Goal: Information Seeking & Learning: Find specific page/section

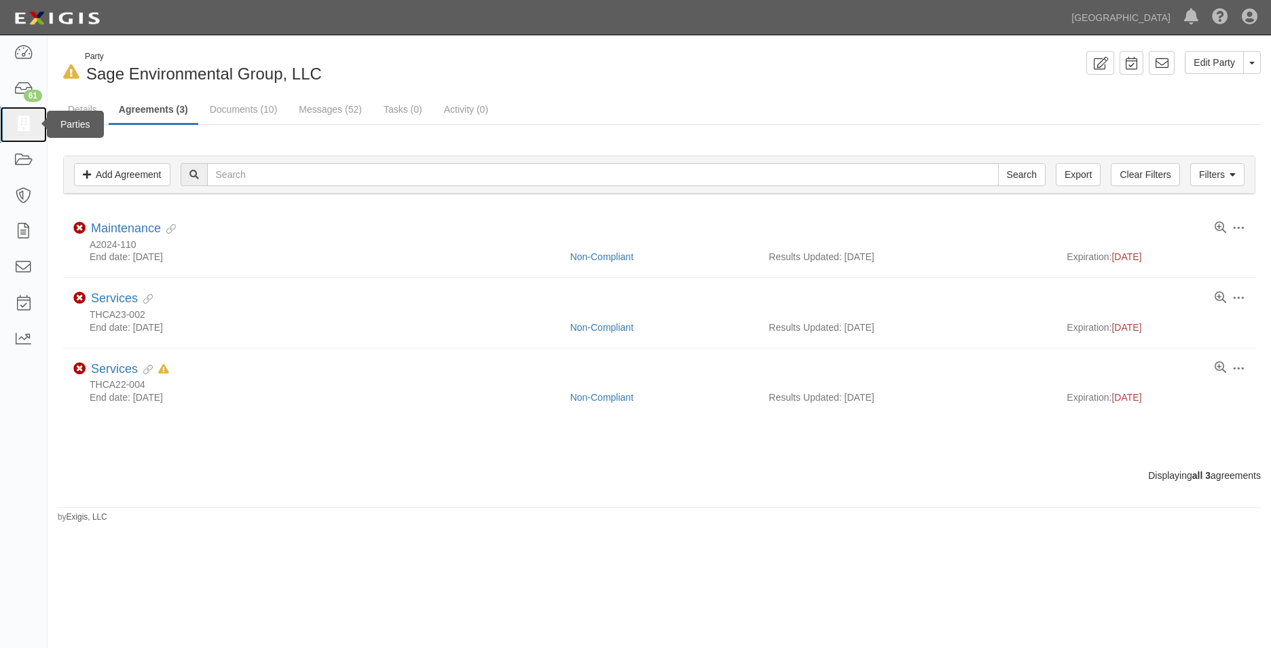
click at [6, 126] on link at bounding box center [23, 125] width 47 height 36
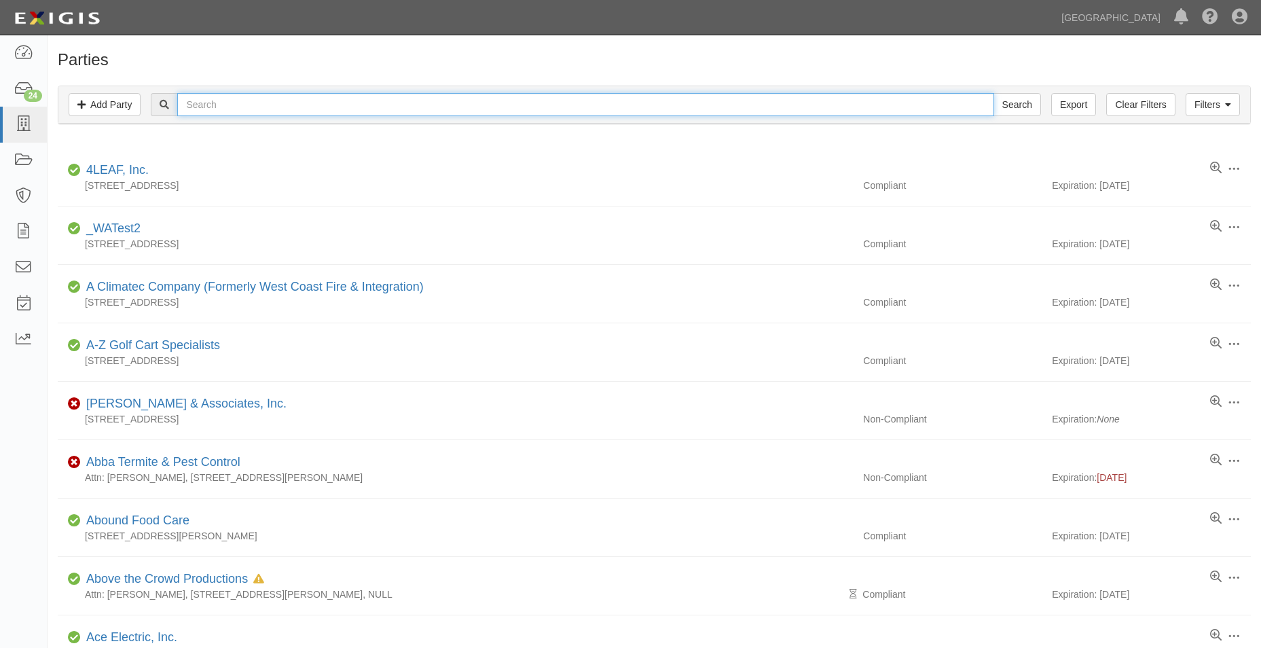
drag, startPoint x: 447, startPoint y: 96, endPoint x: 446, endPoint y: 104, distance: 7.6
click at [446, 103] on input "text" at bounding box center [585, 104] width 816 height 23
type input "sage environmental"
click at [994, 93] on input "Search" at bounding box center [1018, 104] width 48 height 23
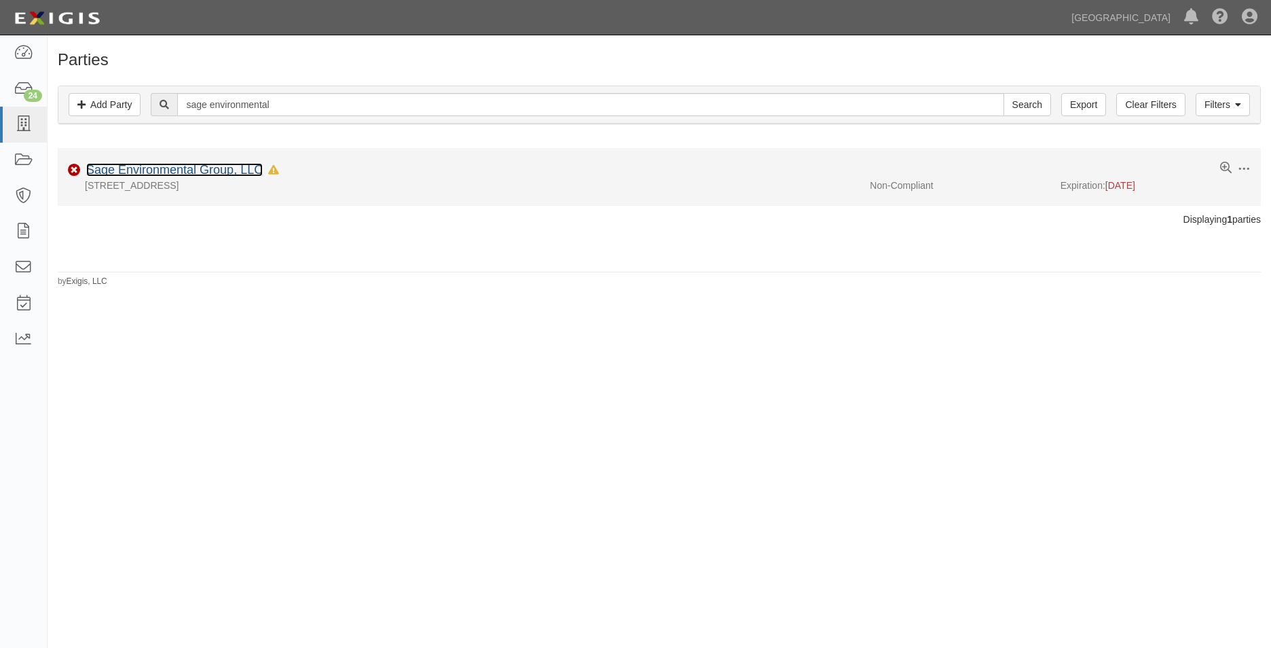
click at [247, 171] on link "Sage Environmental Group, LLC" at bounding box center [174, 170] width 177 height 14
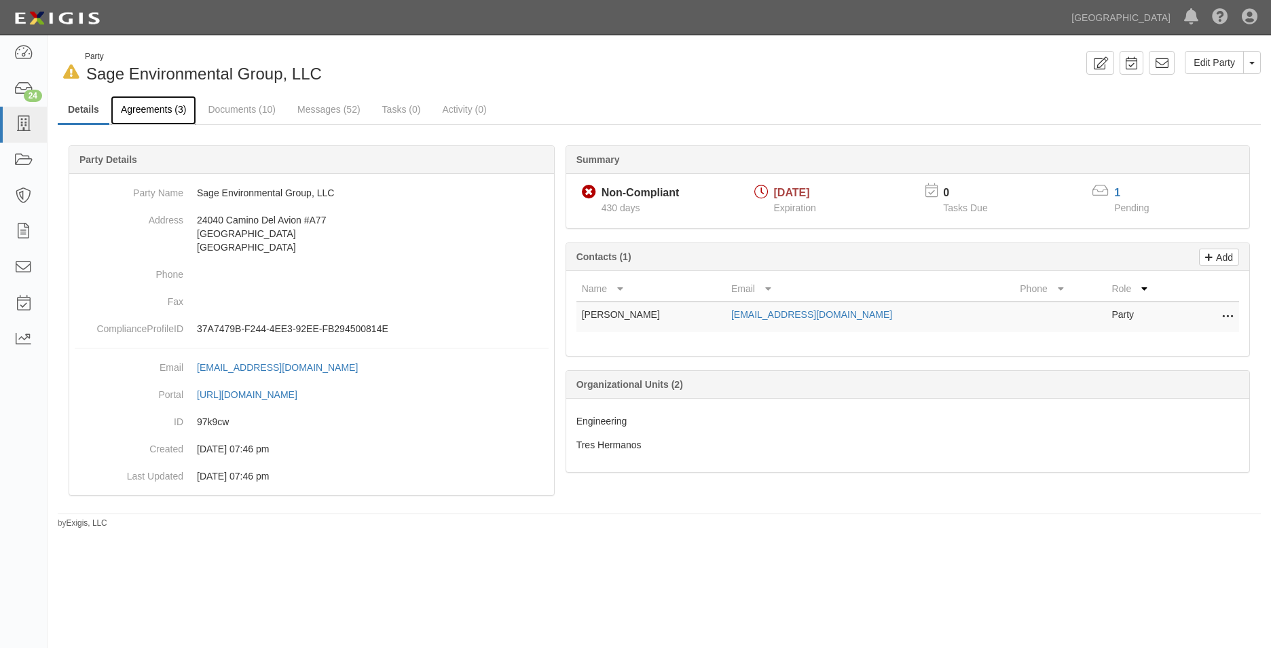
click at [148, 103] on link "Agreements (3)" at bounding box center [154, 110] width 86 height 29
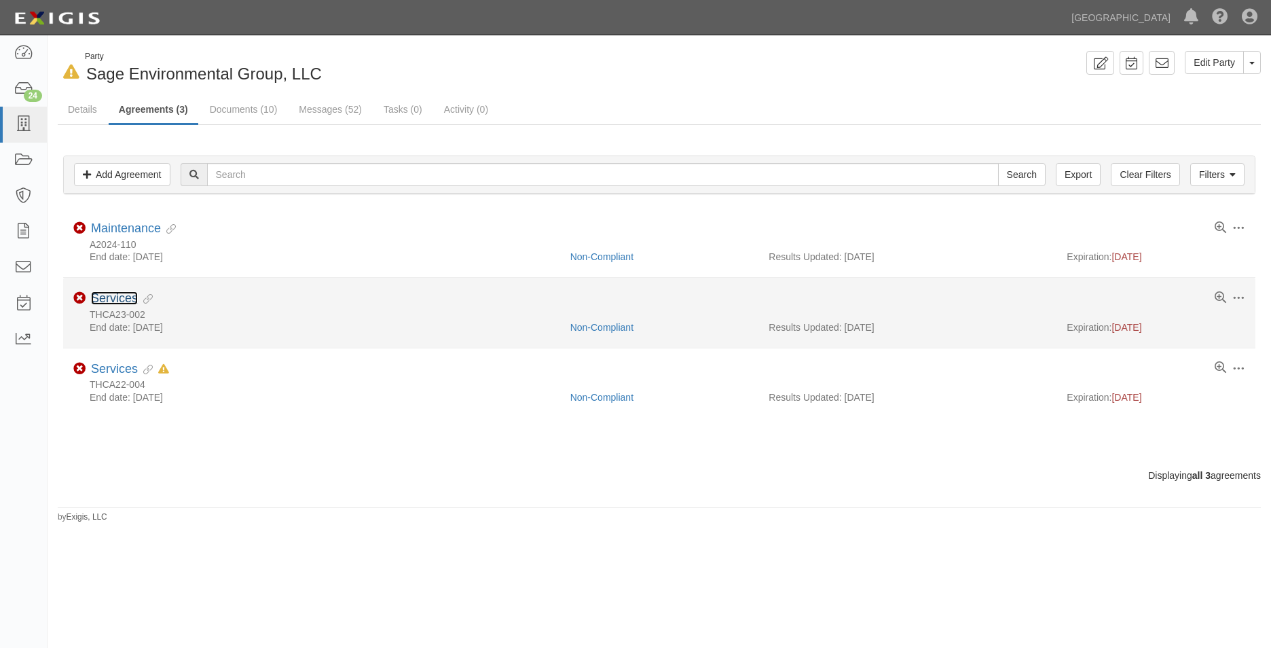
click at [115, 295] on link "Services" at bounding box center [114, 298] width 47 height 14
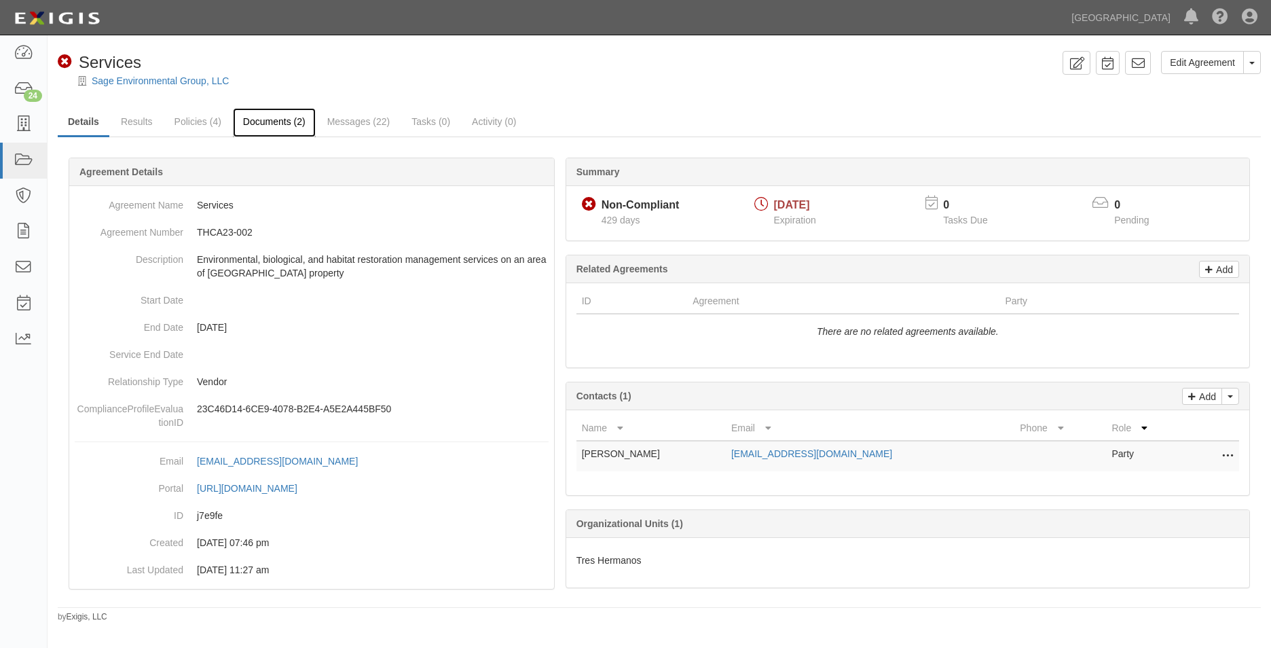
click at [268, 122] on link "Documents (2)" at bounding box center [274, 122] width 83 height 29
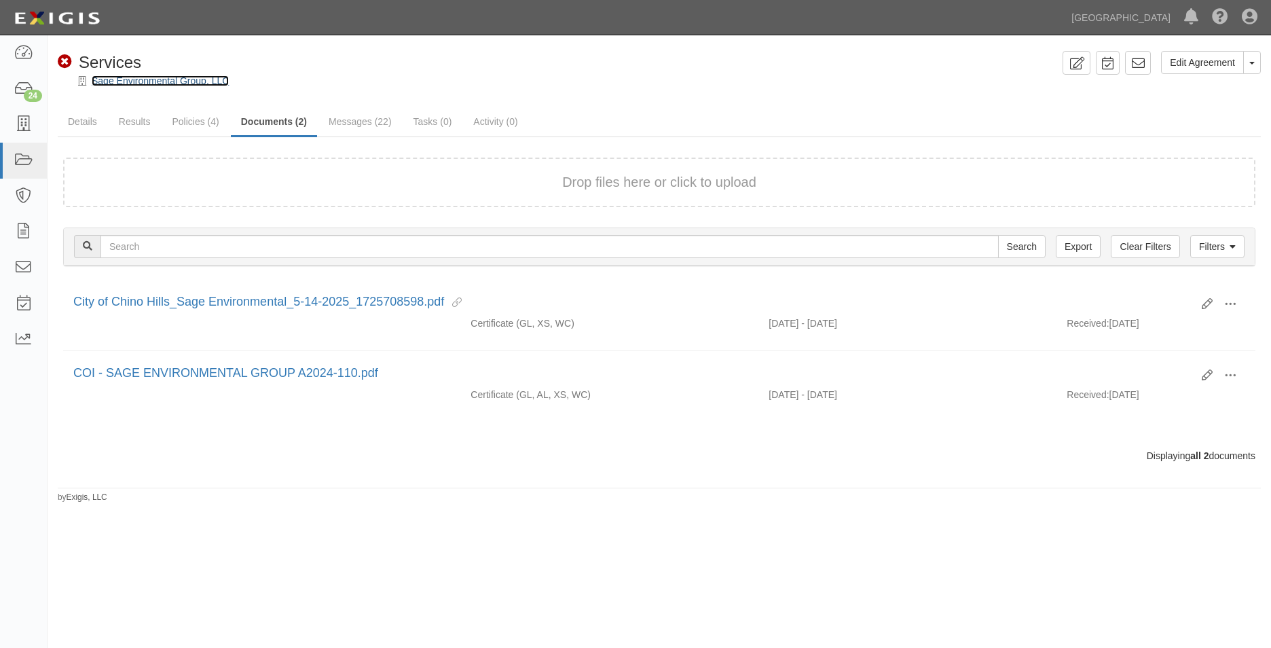
click at [172, 78] on link "Sage Environmental Group, LLC" at bounding box center [160, 80] width 137 height 11
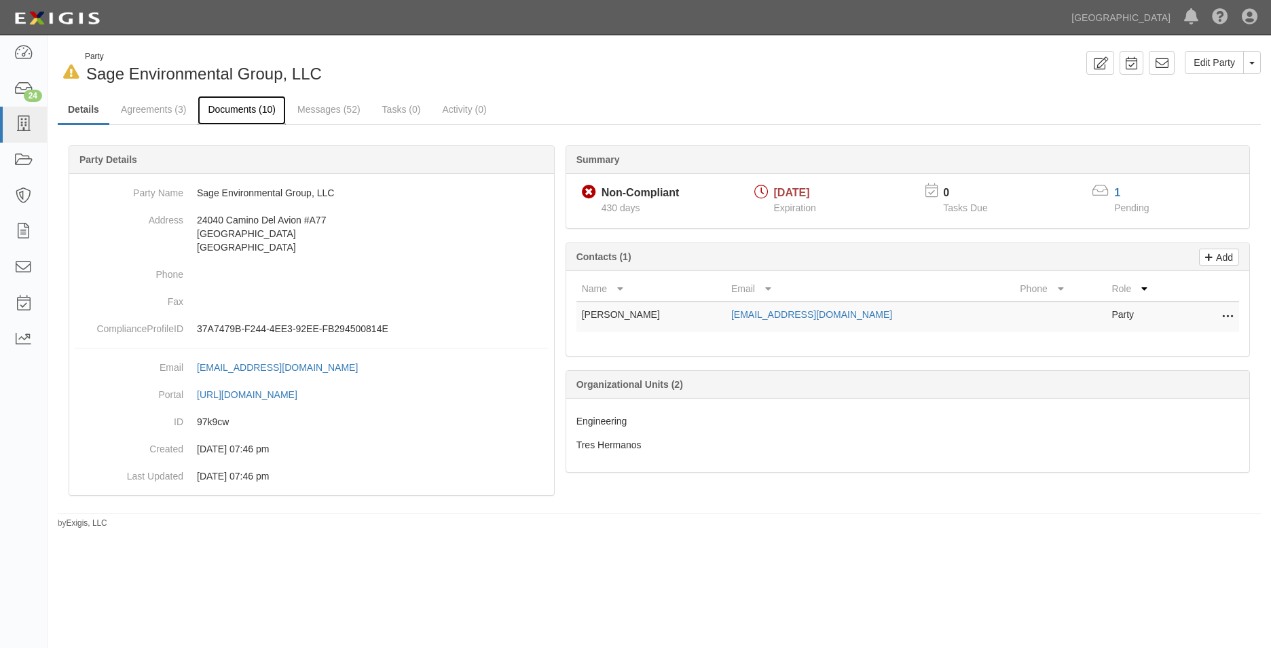
click at [278, 109] on link "Documents (10)" at bounding box center [242, 110] width 88 height 29
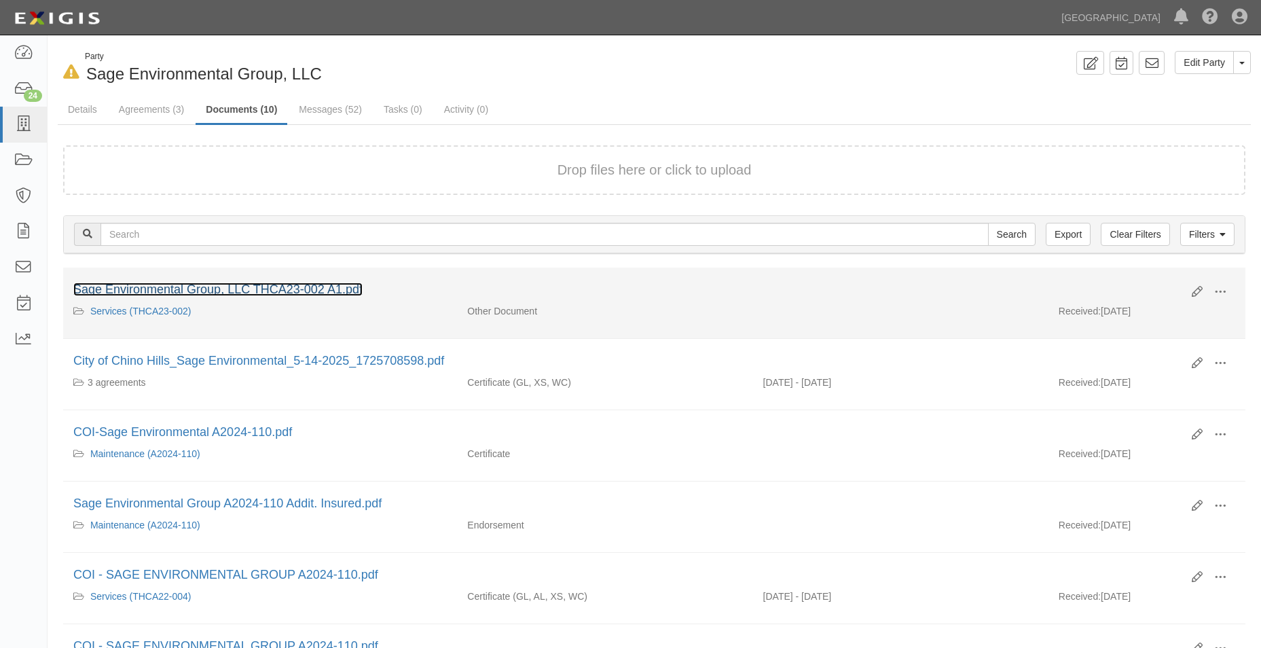
click at [354, 289] on link "Sage Environmental Group, LLC THCA23-002 A1.pdf" at bounding box center [217, 290] width 289 height 14
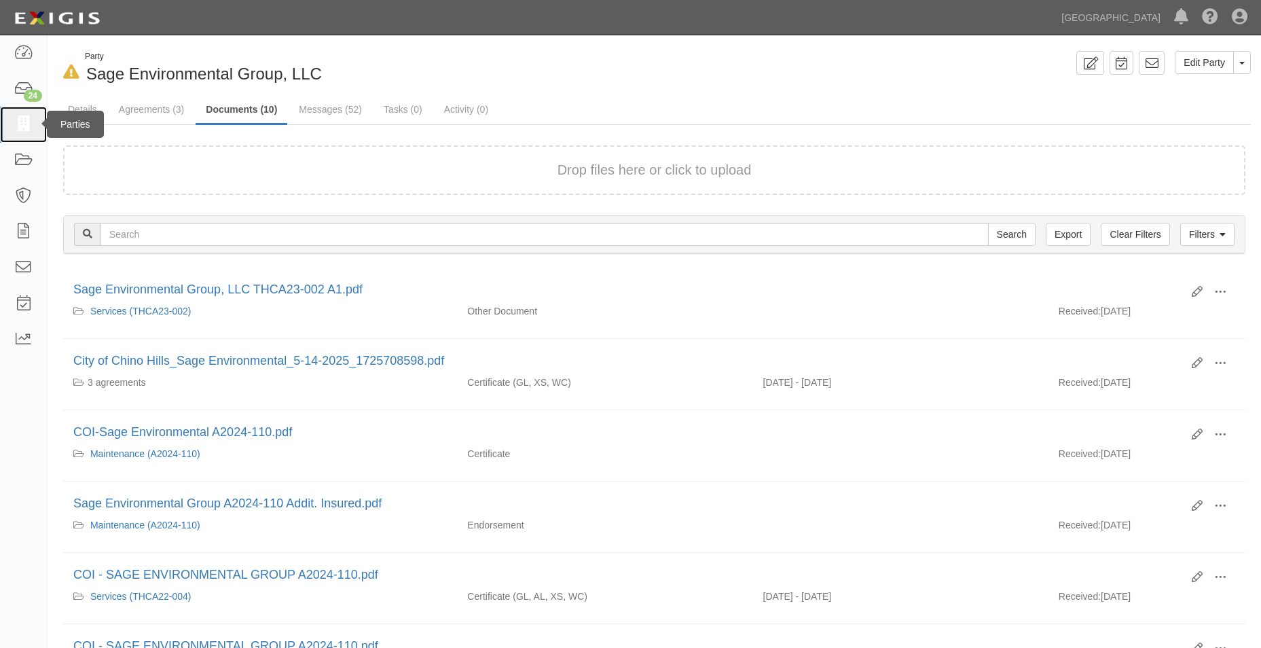
click at [27, 126] on icon at bounding box center [23, 125] width 19 height 16
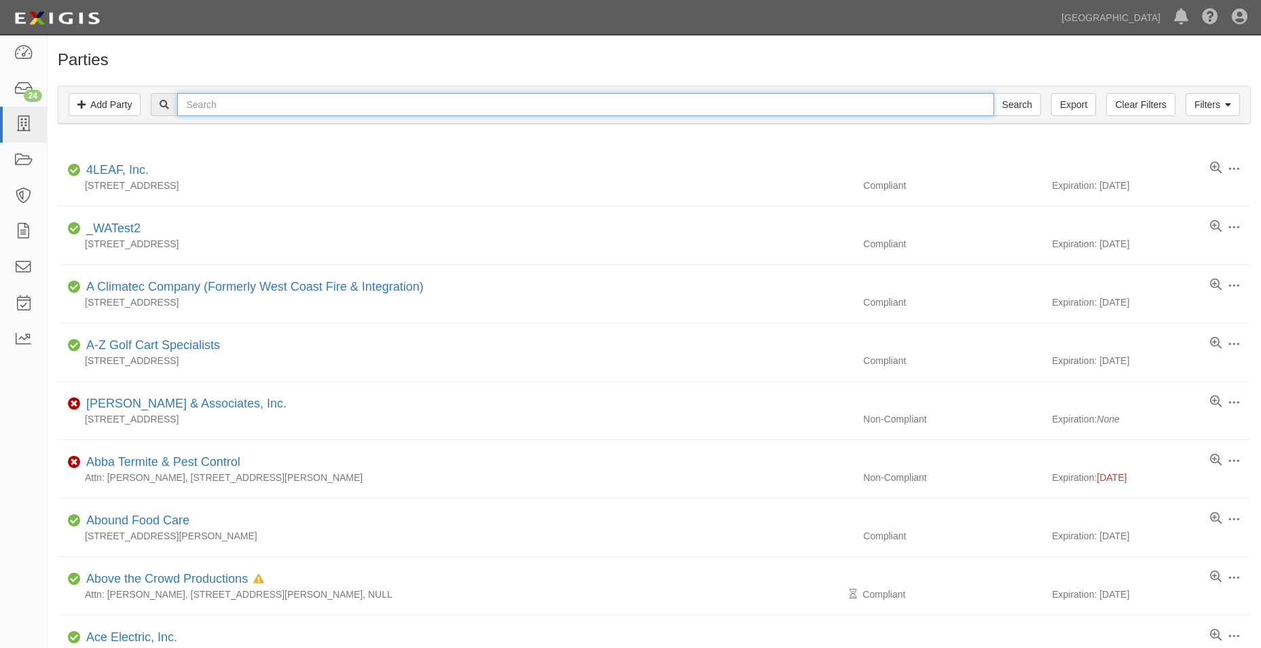
click at [242, 100] on input "text" at bounding box center [585, 104] width 816 height 23
type input "sage"
click at [994, 93] on input "Search" at bounding box center [1018, 104] width 48 height 23
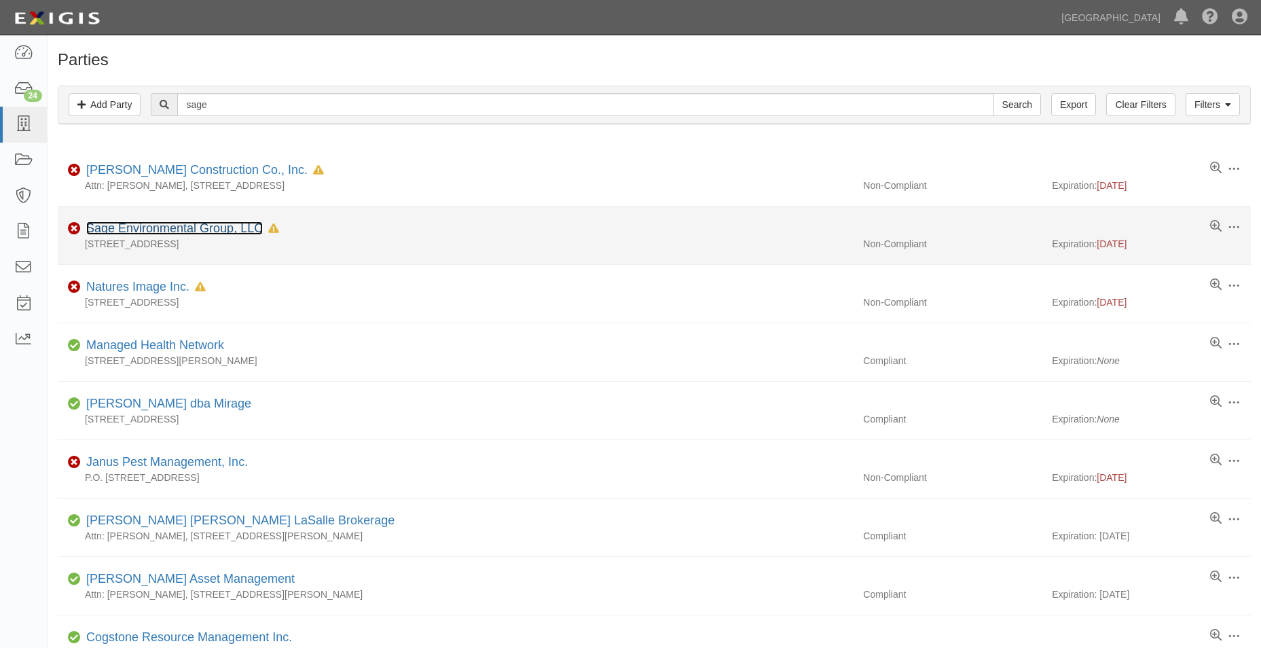
click at [218, 230] on link "Sage Environmental Group, LLC" at bounding box center [174, 228] width 177 height 14
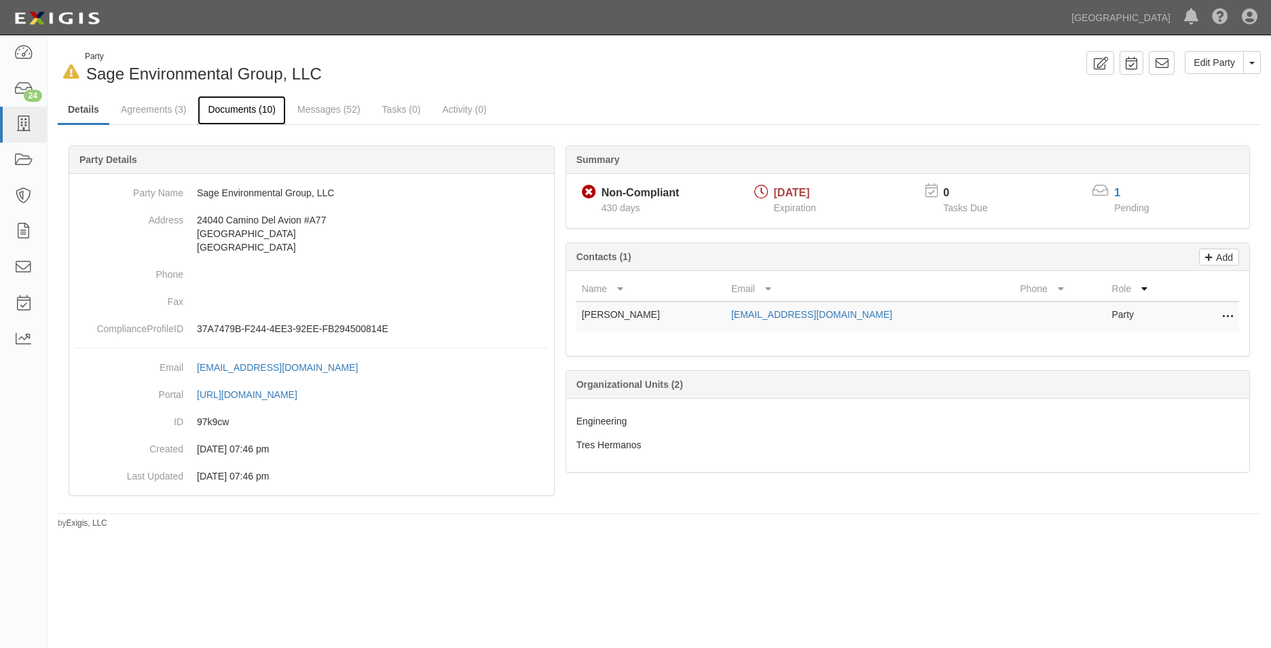
click at [232, 115] on link "Documents (10)" at bounding box center [242, 110] width 88 height 29
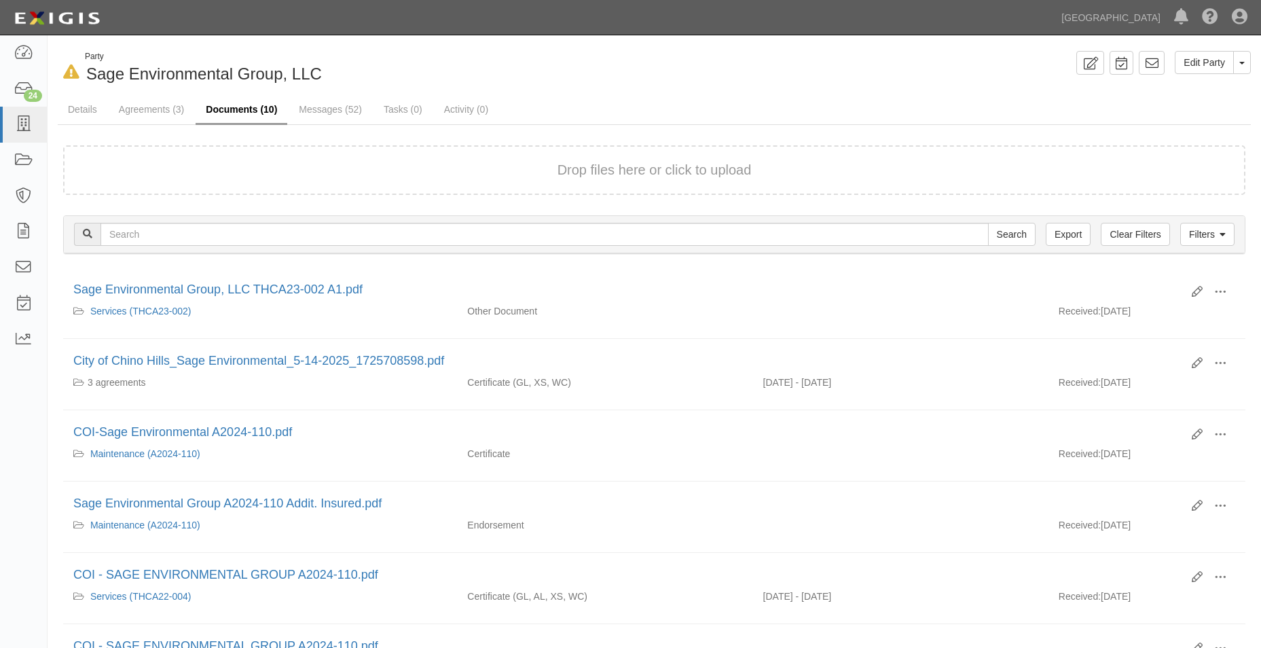
click at [198, 115] on link "Documents (10)" at bounding box center [242, 110] width 92 height 29
click at [162, 124] on link "Agreements (3)" at bounding box center [152, 110] width 86 height 29
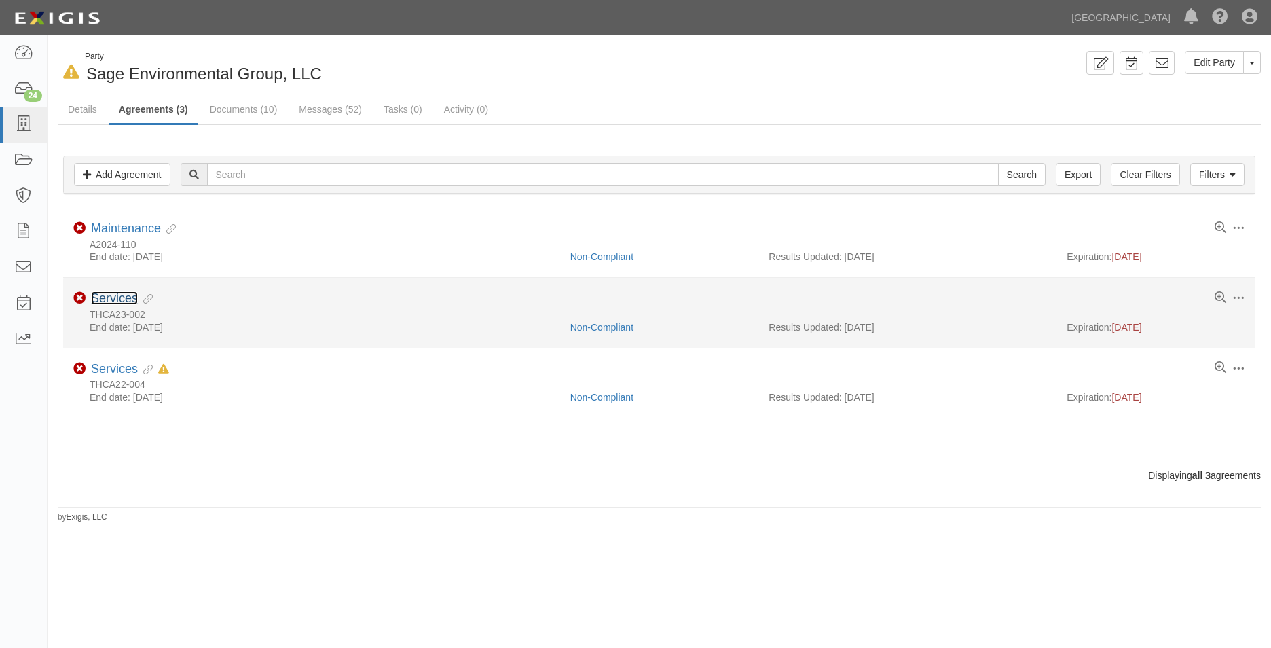
click at [130, 302] on link "Services" at bounding box center [114, 298] width 47 height 14
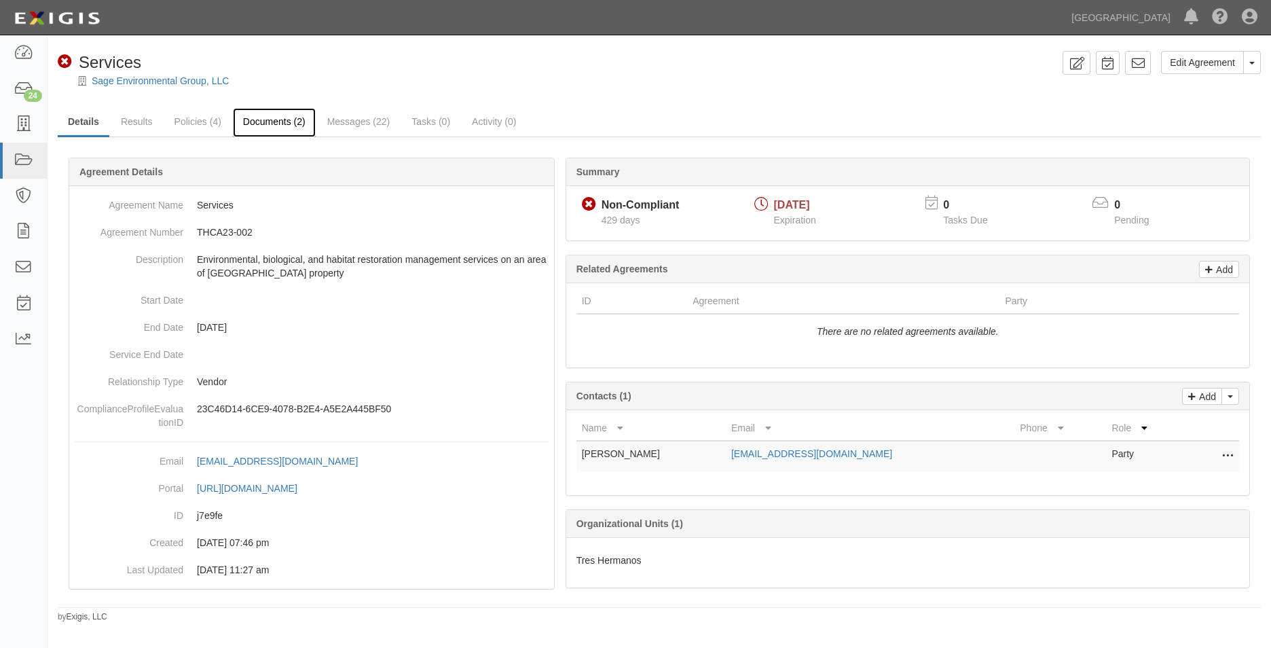
click at [246, 115] on link "Documents (2)" at bounding box center [274, 122] width 83 height 29
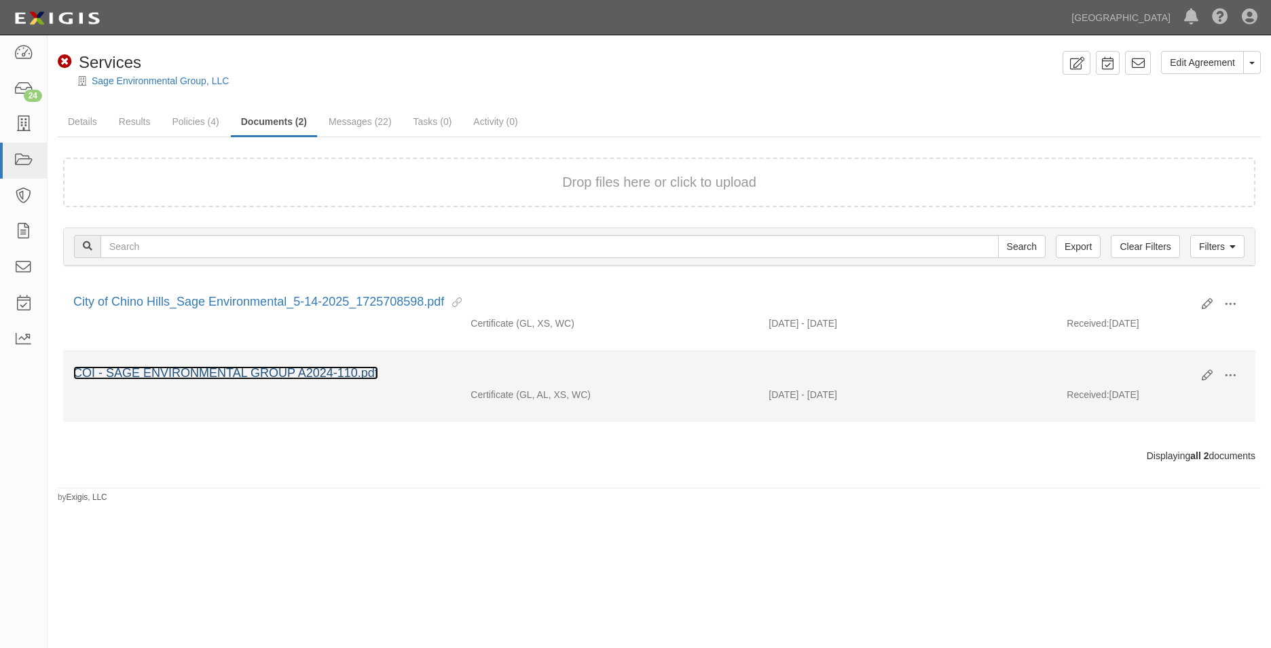
click at [225, 372] on link "COI - SAGE ENVIRONMENTAL GROUP A2024-110.pdf" at bounding box center [225, 373] width 305 height 14
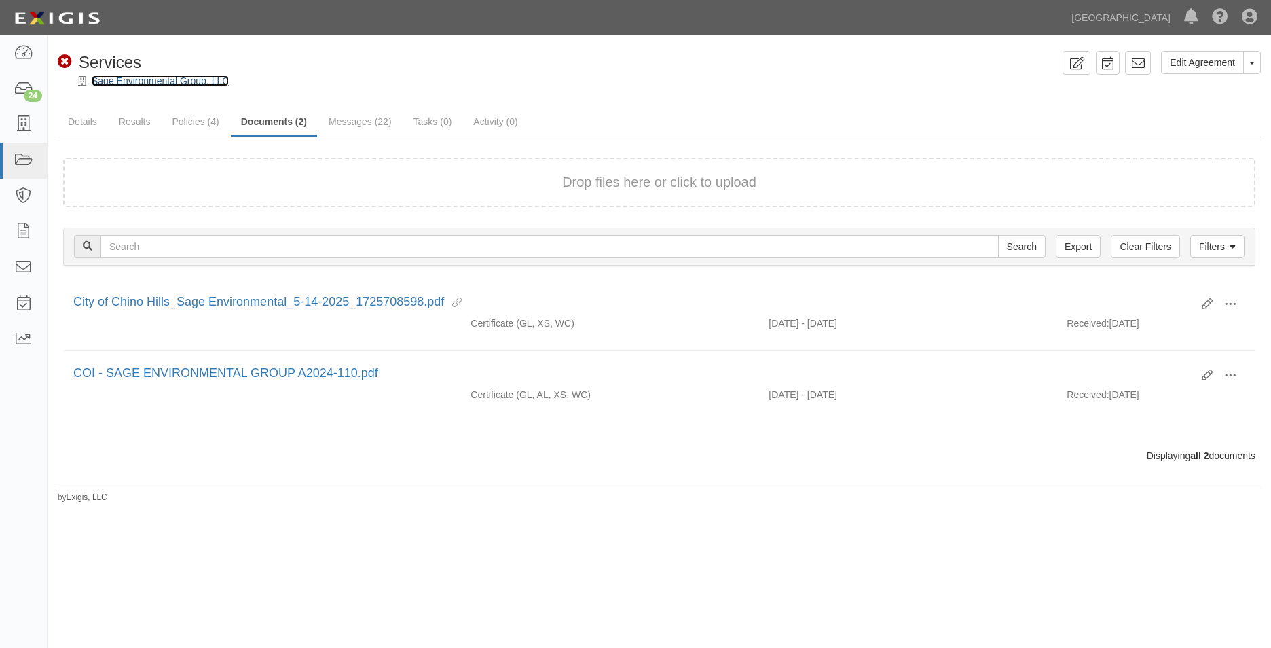
click at [143, 79] on link "Sage Environmental Group, LLC" at bounding box center [160, 80] width 137 height 11
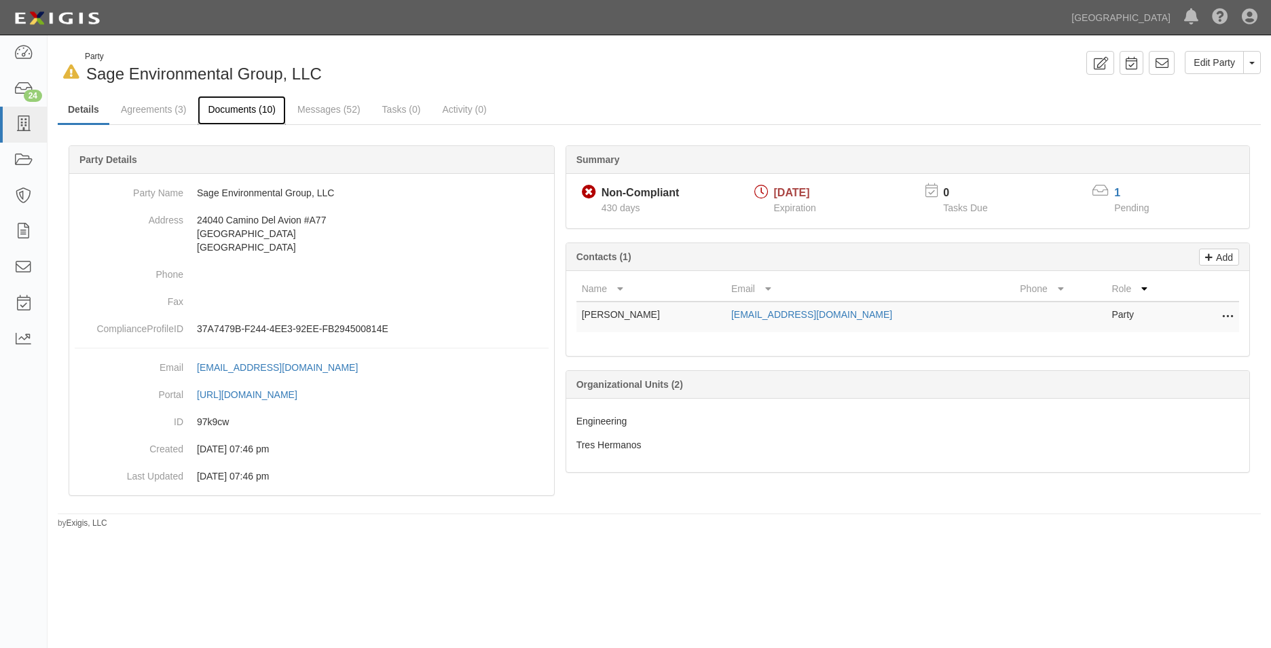
click at [241, 111] on link "Documents (10)" at bounding box center [242, 110] width 88 height 29
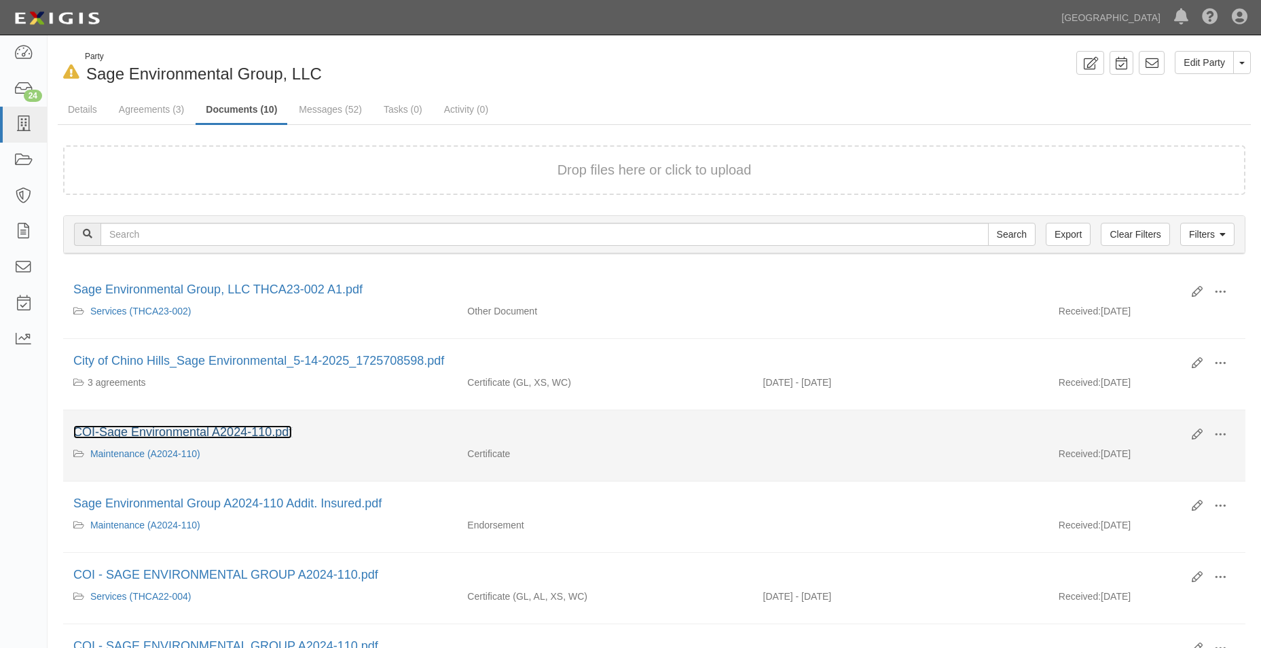
click at [264, 425] on link "COI-Sage Environmental A2024-110.pdf" at bounding box center [182, 432] width 219 height 14
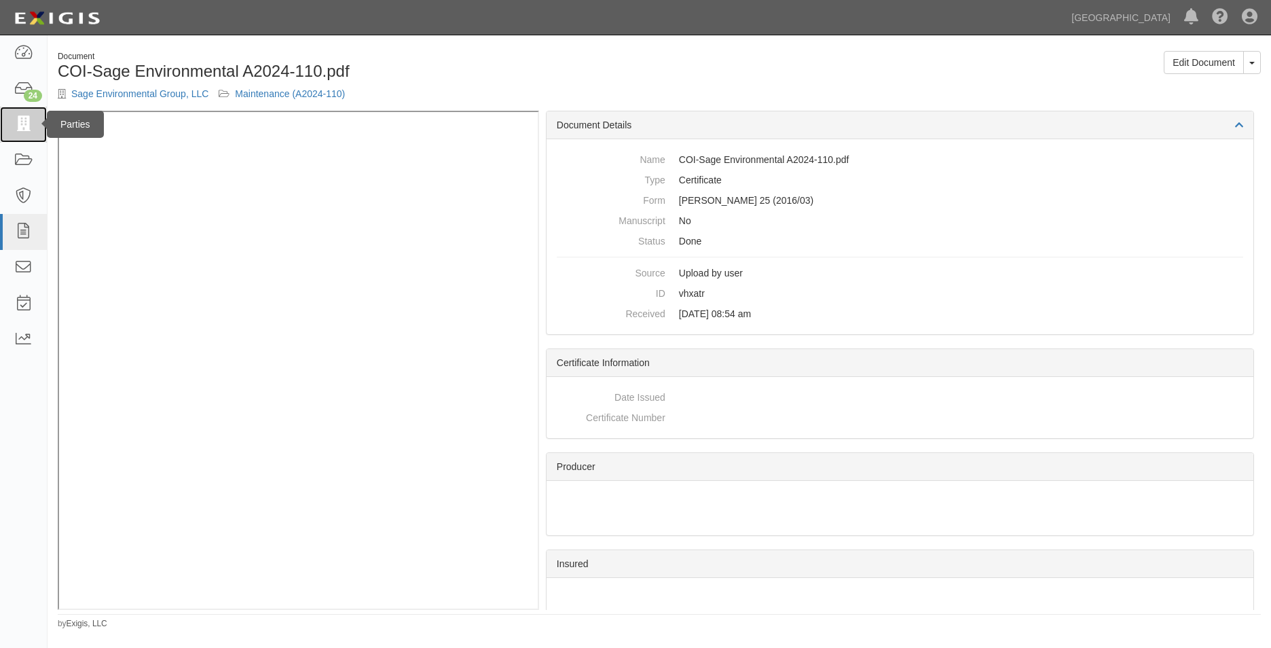
click at [38, 128] on link at bounding box center [23, 125] width 47 height 36
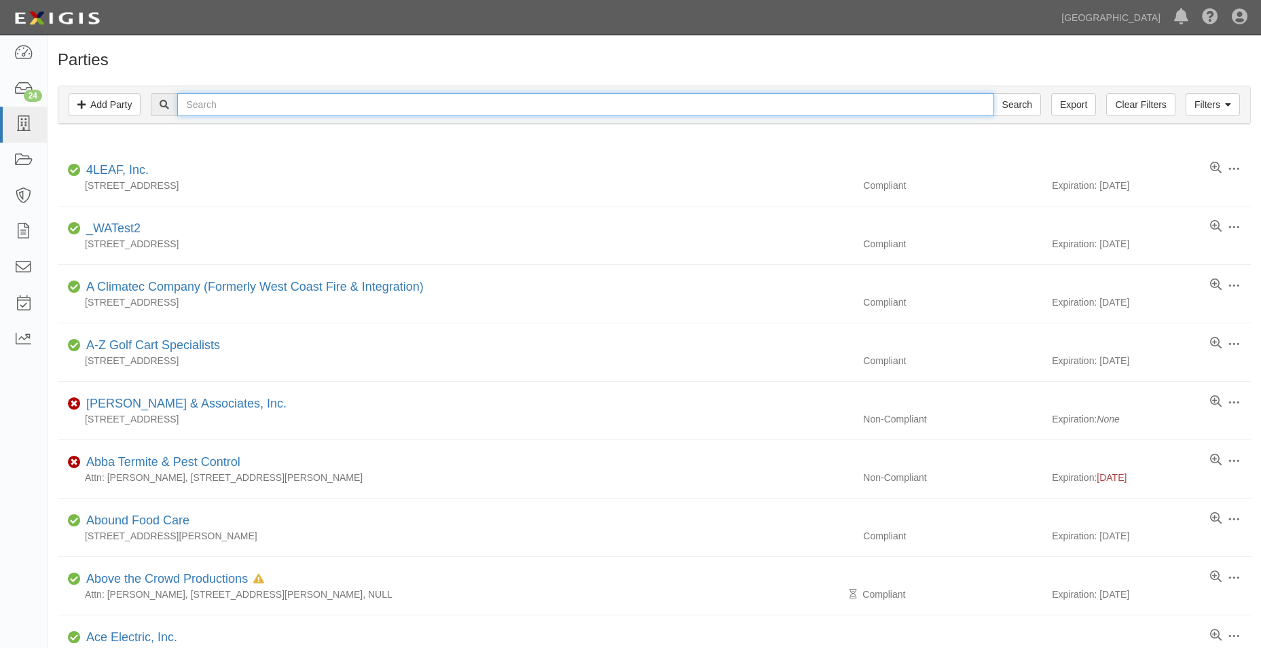
click at [229, 103] on input "text" at bounding box center [585, 104] width 816 height 23
type input "sage"
click at [994, 93] on input "Search" at bounding box center [1018, 104] width 48 height 23
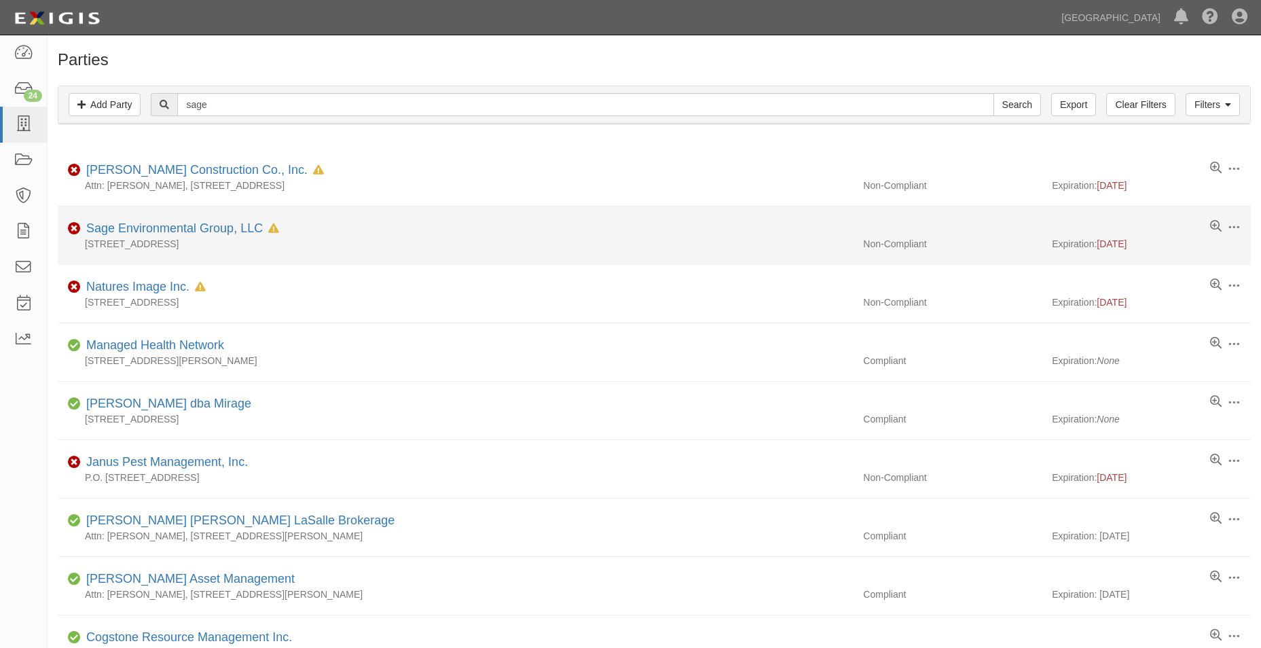
click at [226, 236] on div "Sage Environmental Group, LLC In Default since 06/09/2025" at bounding box center [180, 229] width 198 height 18
click at [228, 230] on link "Sage Environmental Group, LLC" at bounding box center [174, 228] width 177 height 14
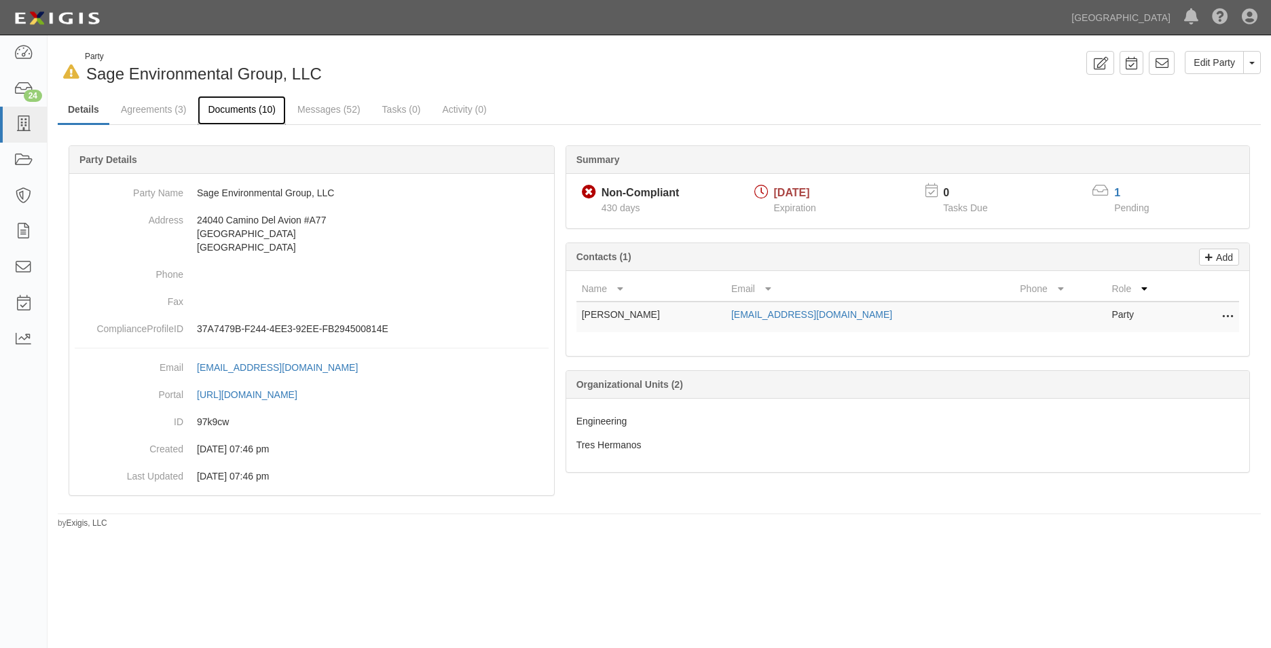
click at [253, 111] on link "Documents (10)" at bounding box center [242, 110] width 88 height 29
click at [153, 114] on link "Agreements (3)" at bounding box center [154, 110] width 86 height 29
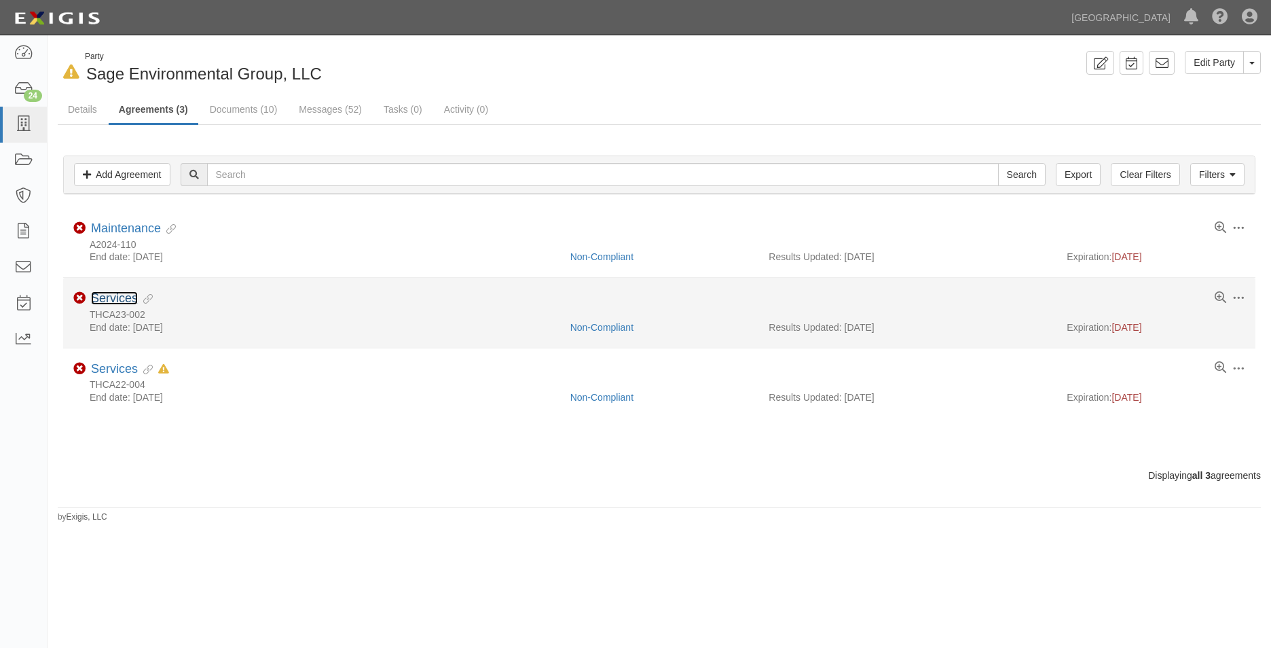
click at [128, 297] on link "Services" at bounding box center [114, 298] width 47 height 14
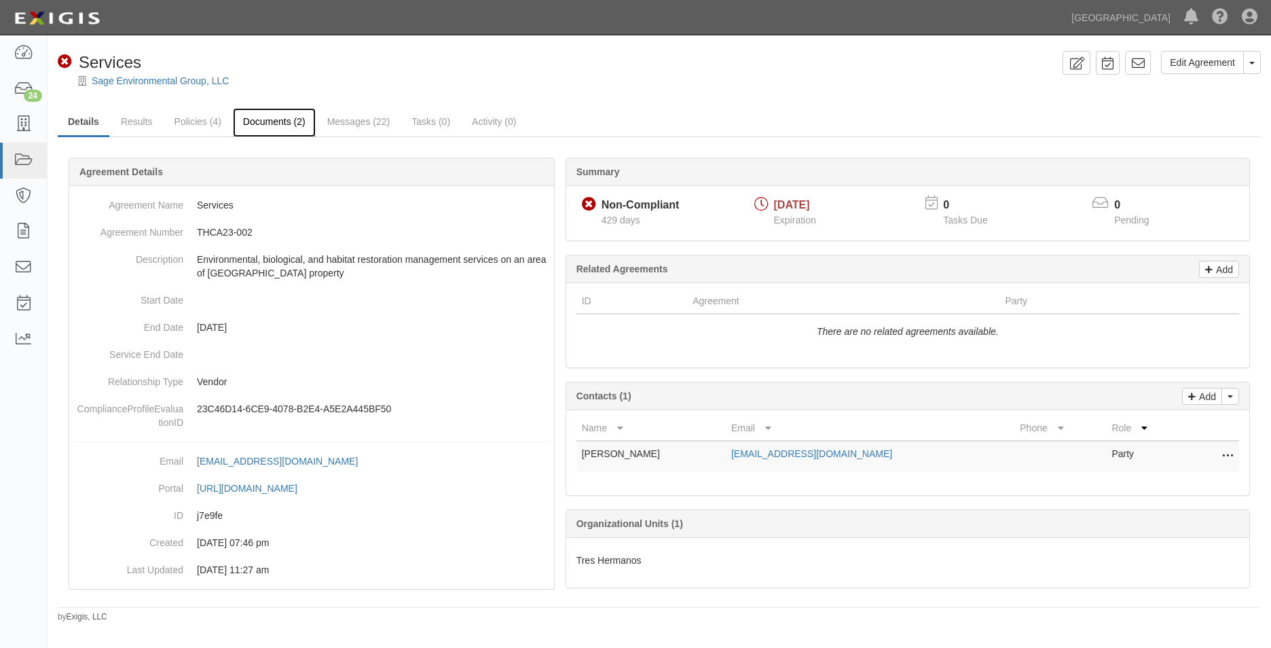
click at [259, 132] on link "Documents (2)" at bounding box center [274, 122] width 83 height 29
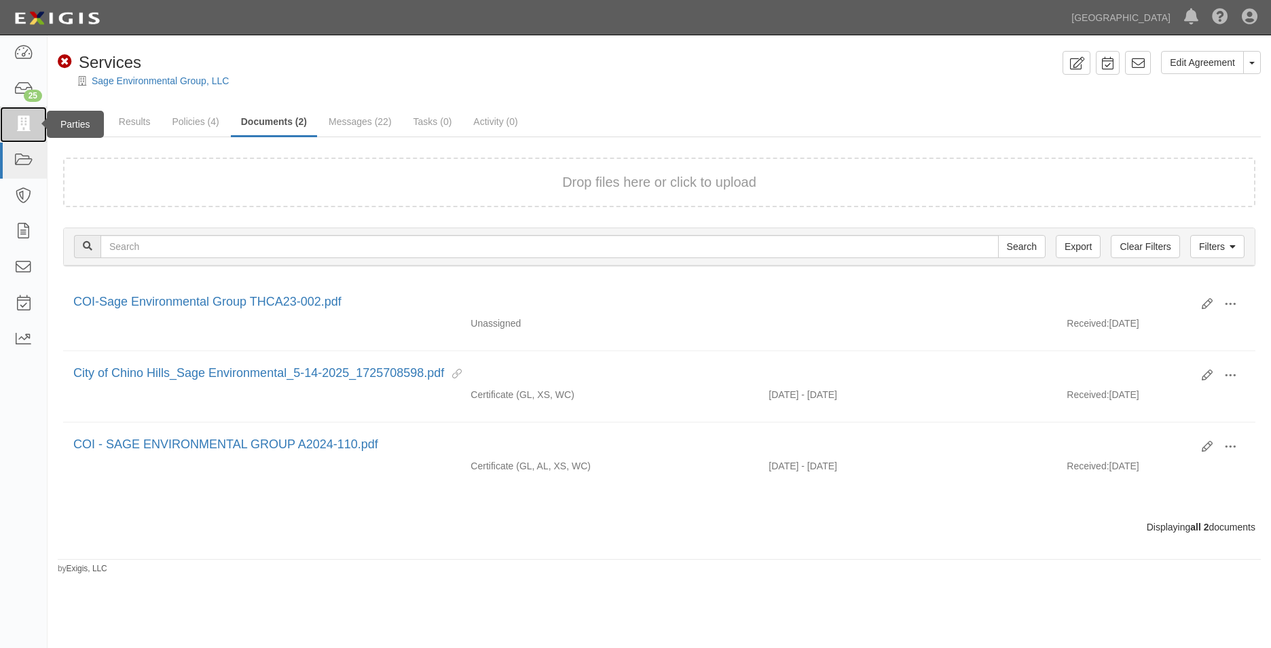
click at [19, 135] on link at bounding box center [23, 125] width 47 height 36
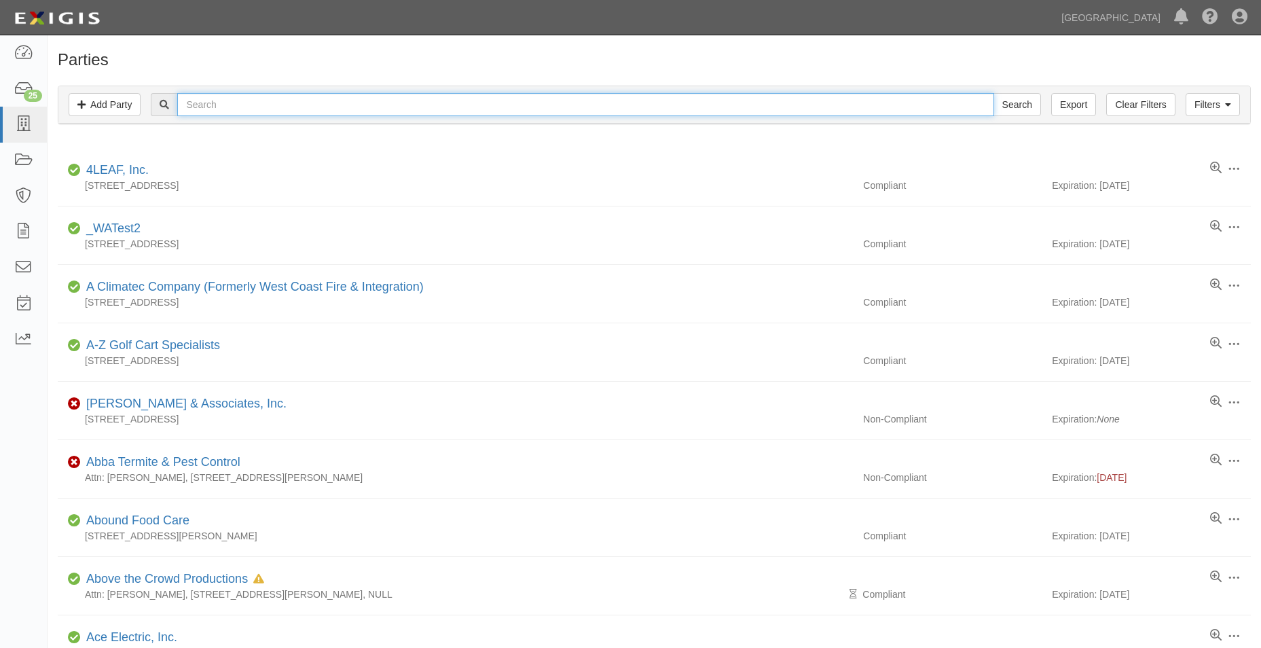
click at [227, 107] on input "text" at bounding box center [585, 104] width 816 height 23
type input "SAGE"
click at [994, 93] on input "Search" at bounding box center [1018, 104] width 48 height 23
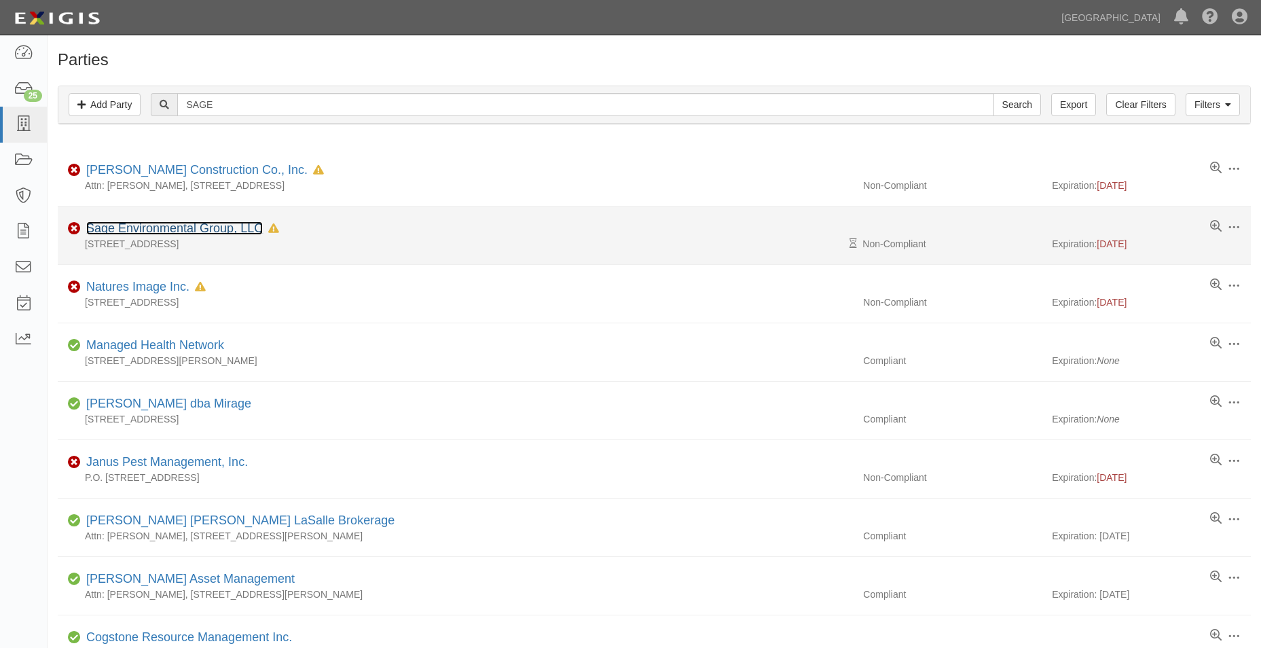
click at [178, 233] on link "Sage Environmental Group, LLC" at bounding box center [174, 228] width 177 height 14
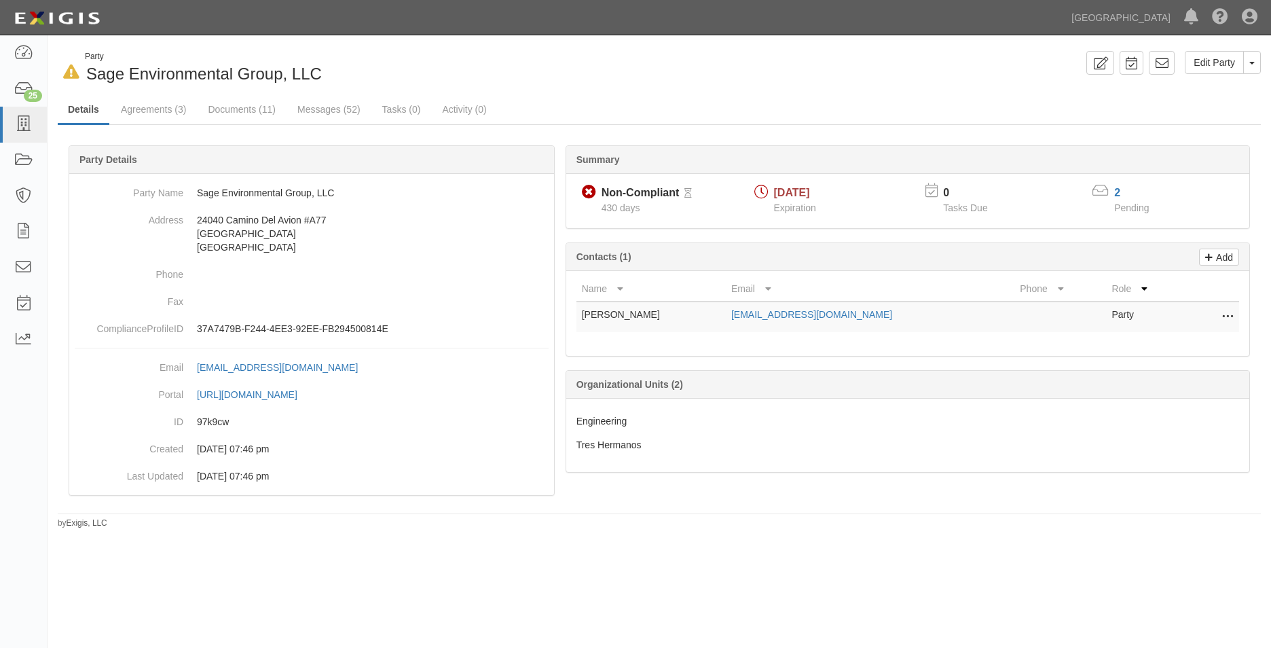
click at [233, 124] on ul "Details Agreements (3) Documents (11) Messages (52) Tasks (0) Activity (0)" at bounding box center [659, 110] width 1203 height 29
click at [185, 112] on link "Agreements (3)" at bounding box center [154, 110] width 86 height 29
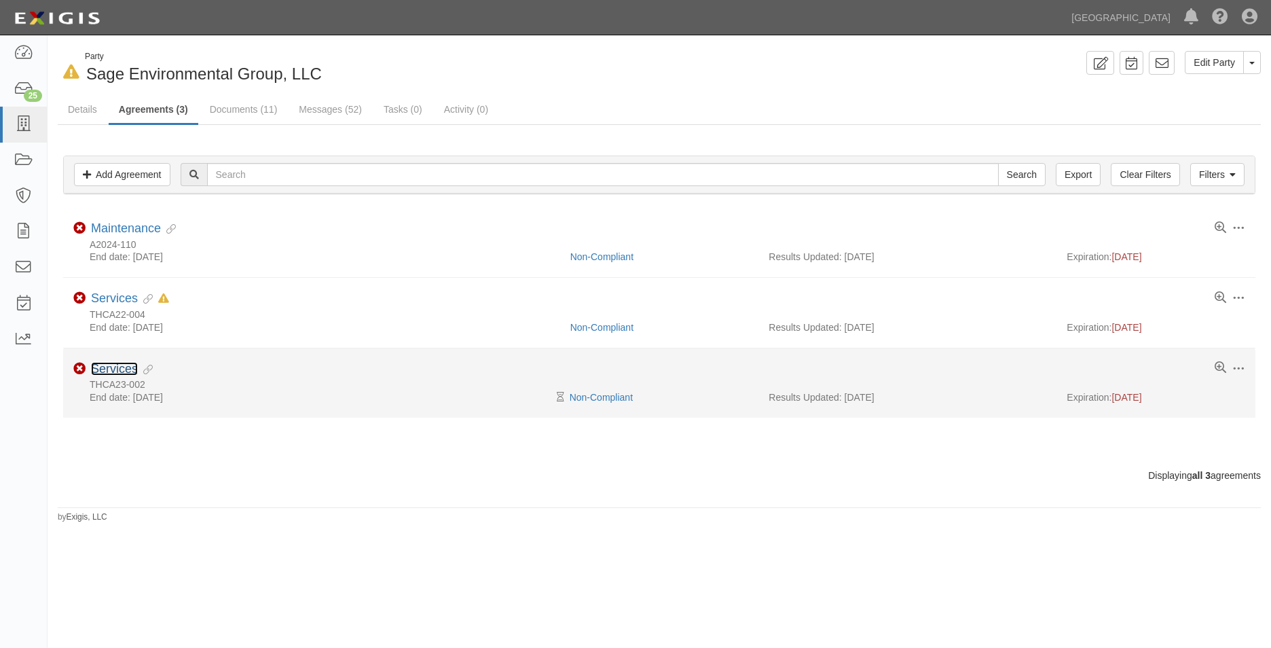
click at [130, 373] on link "Services" at bounding box center [114, 369] width 47 height 14
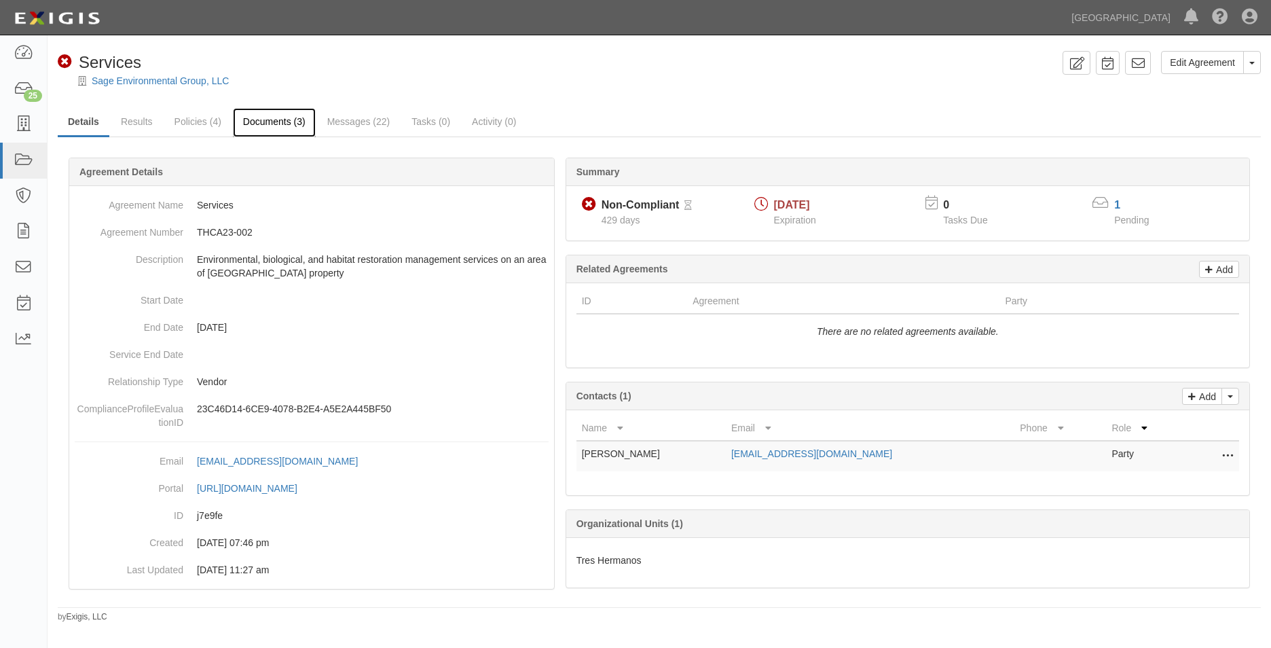
click at [261, 125] on link "Documents (3)" at bounding box center [274, 122] width 83 height 29
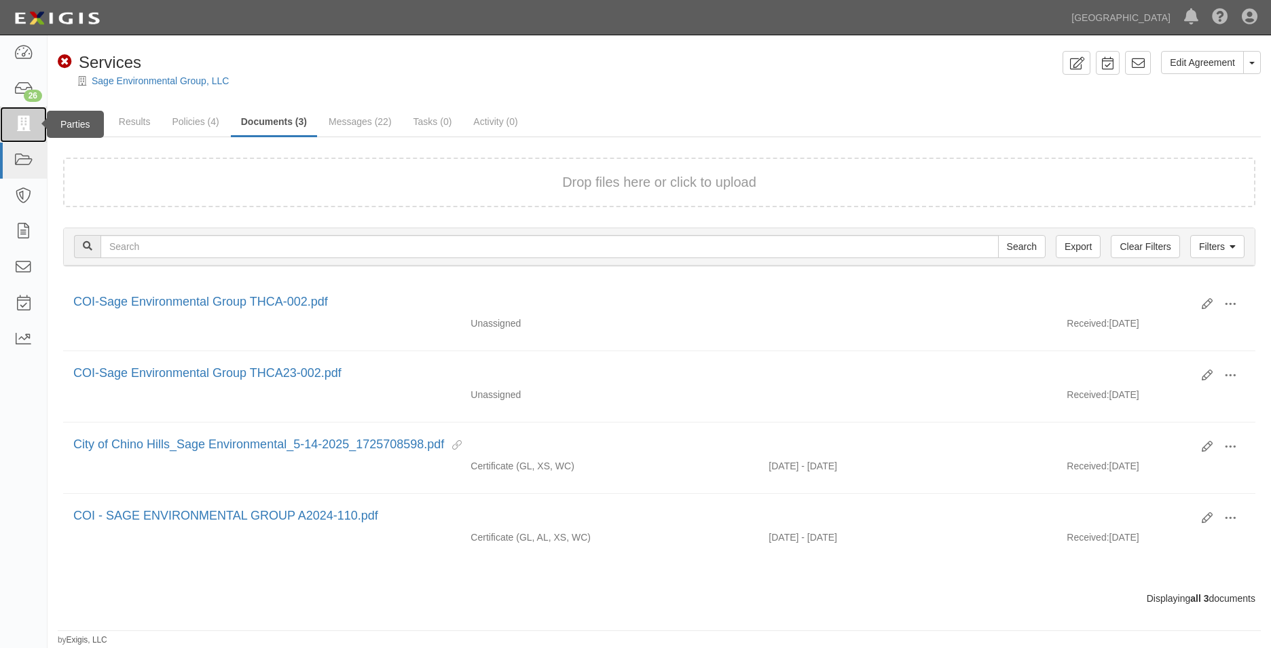
click at [37, 117] on link at bounding box center [23, 125] width 47 height 36
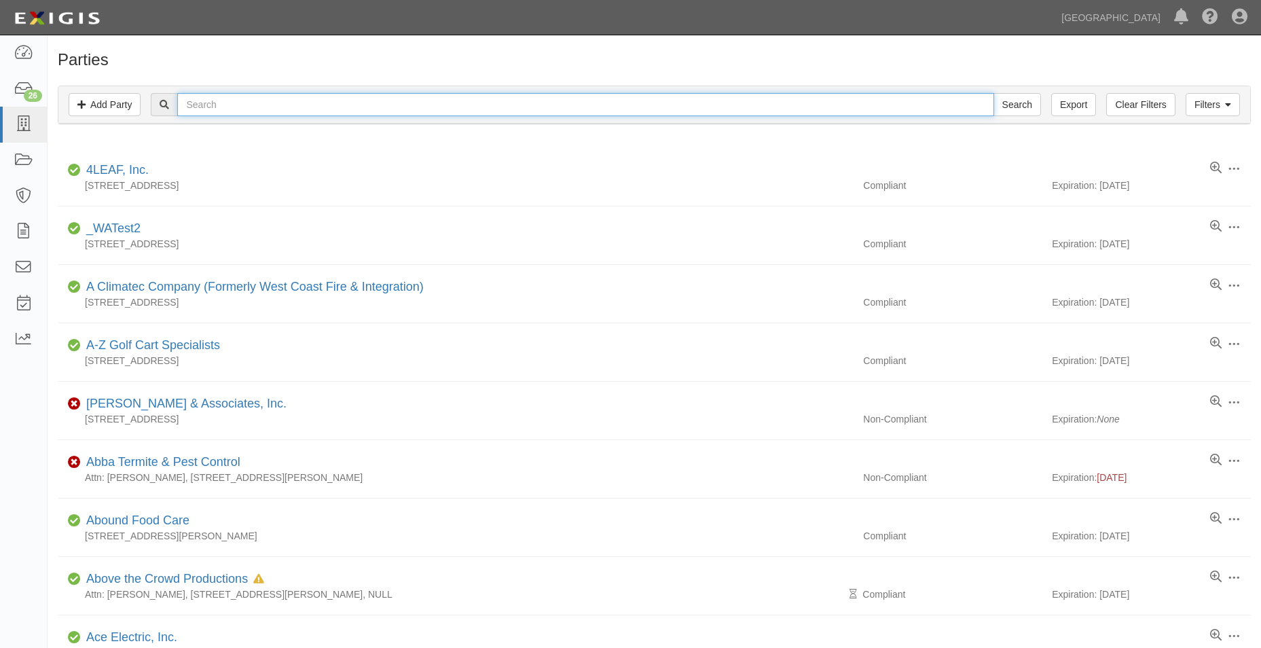
click at [286, 106] on input "text" at bounding box center [585, 104] width 816 height 23
type input "C & C"
click at [994, 93] on input "Search" at bounding box center [1018, 104] width 48 height 23
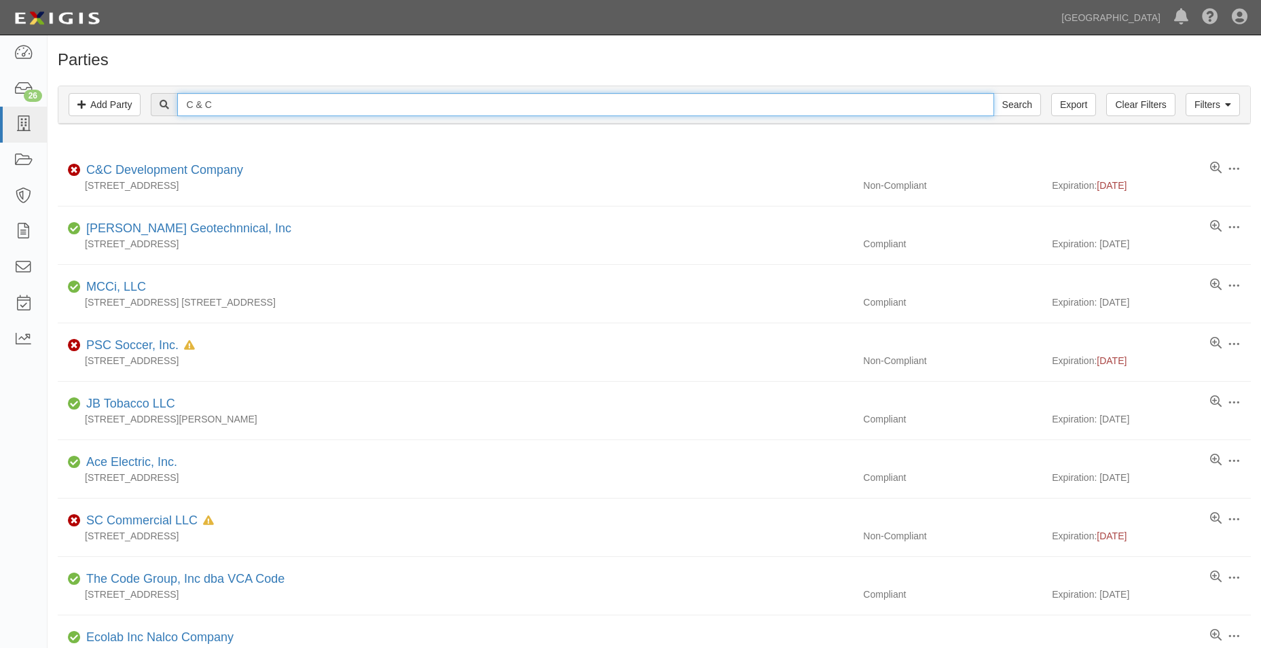
click at [333, 106] on input "C & C" at bounding box center [585, 104] width 816 height 23
type input "C & C ENGINEERING"
click at [994, 93] on input "Search" at bounding box center [1018, 104] width 48 height 23
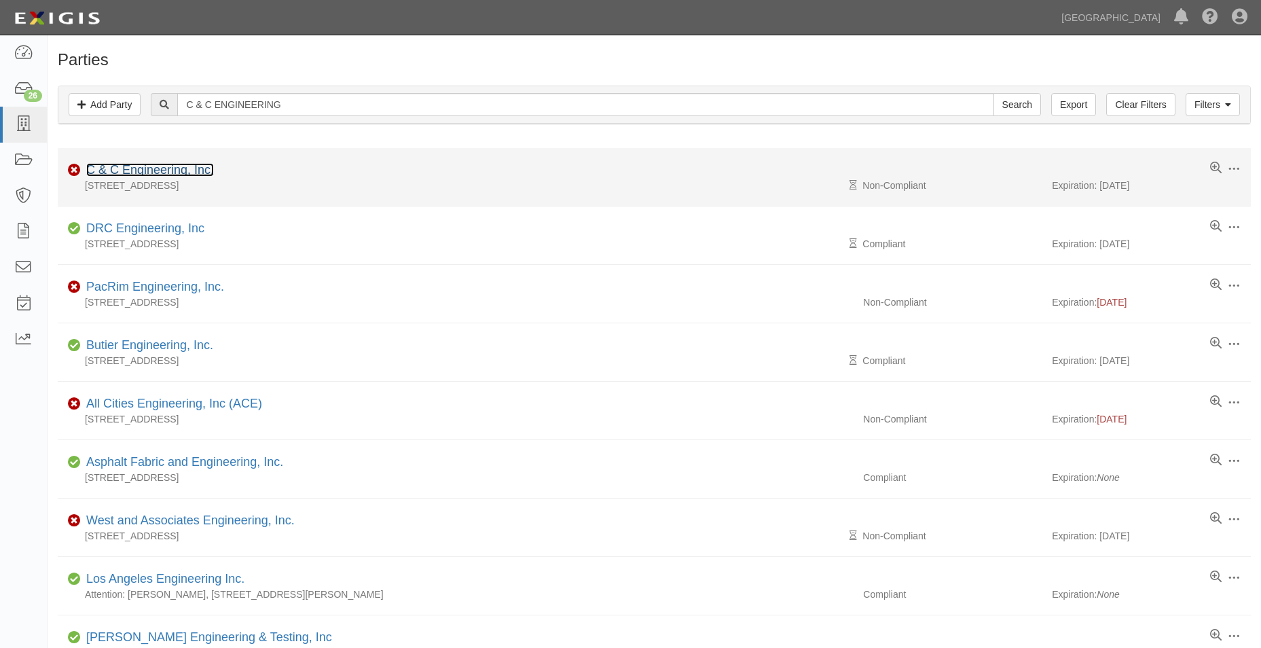
click at [168, 172] on link "C & C Engineering, Inc." at bounding box center [150, 170] width 128 height 14
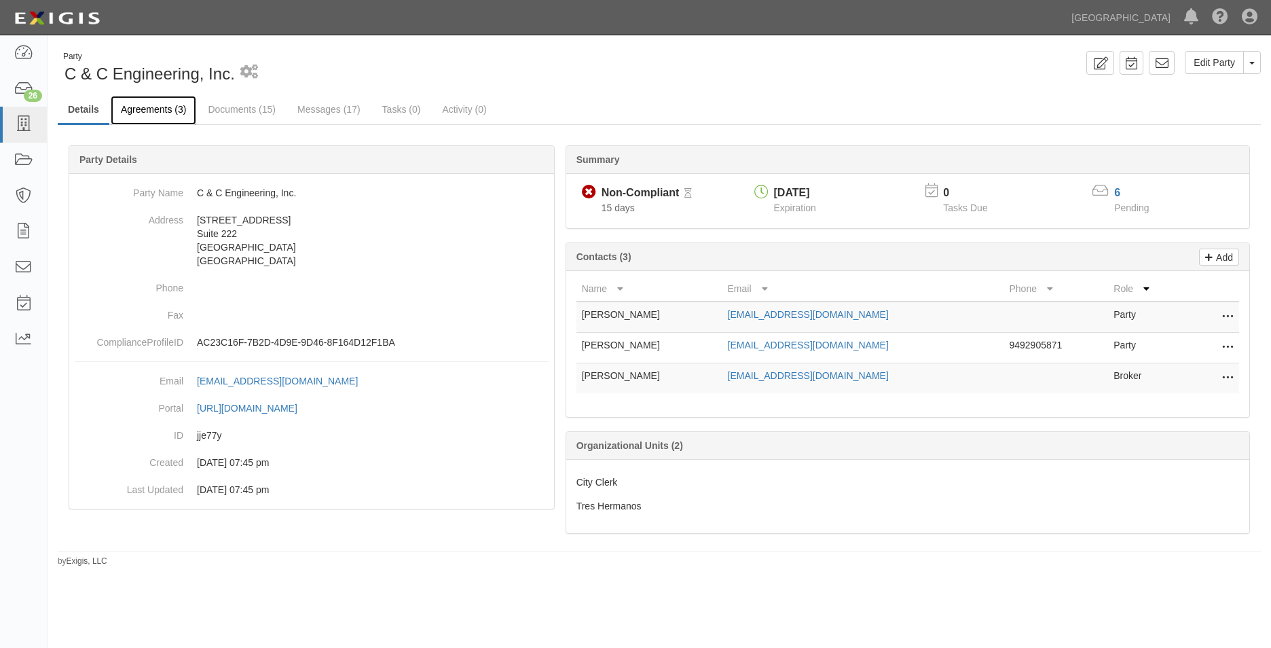
click at [179, 117] on link "Agreements (3)" at bounding box center [154, 110] width 86 height 29
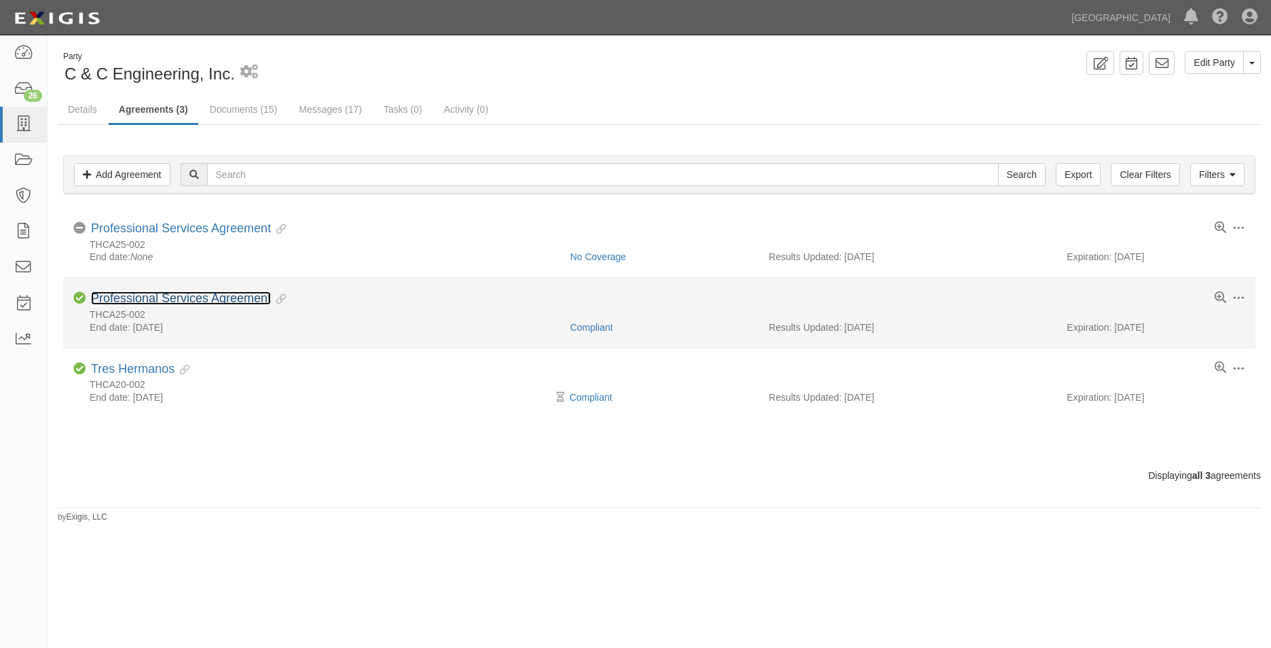
click at [234, 304] on link "Professional Services Agreement" at bounding box center [181, 298] width 180 height 14
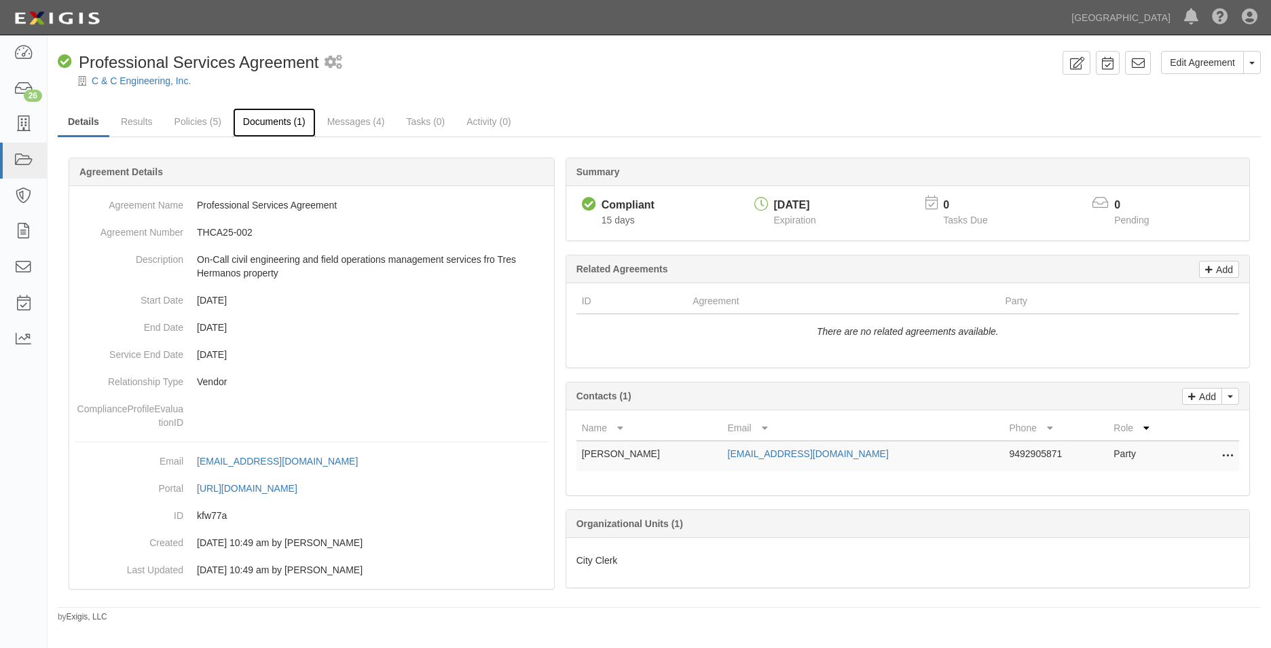
click at [272, 126] on link "Documents (1)" at bounding box center [274, 122] width 83 height 29
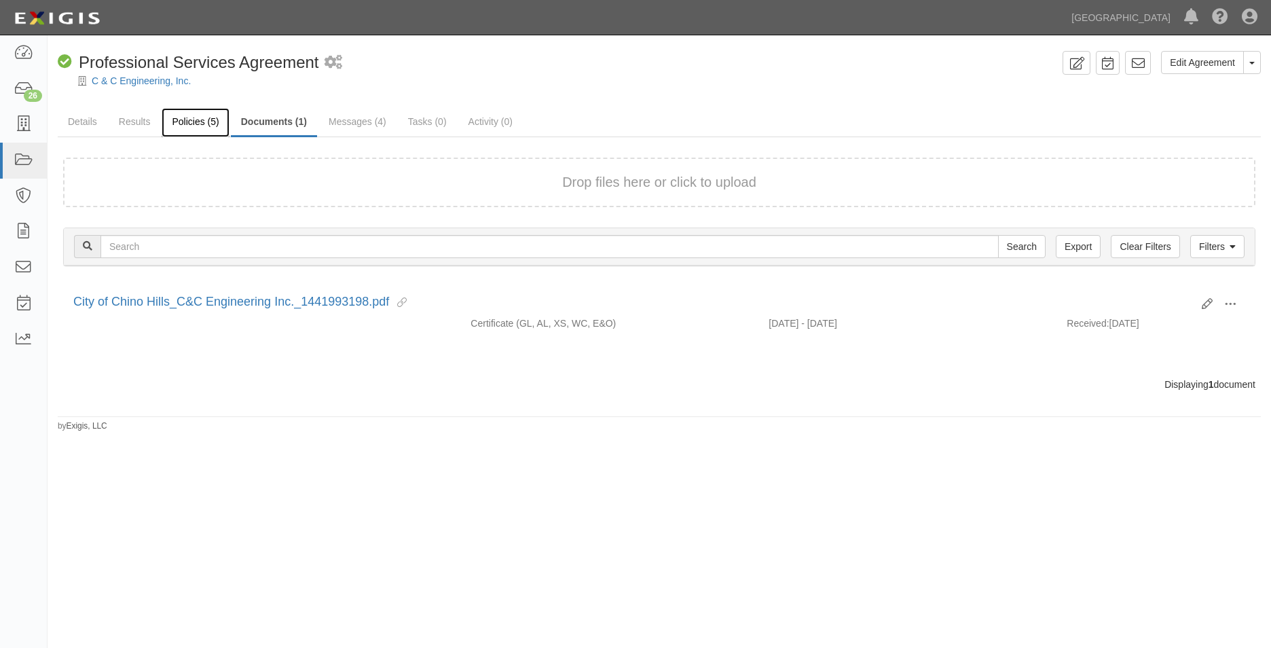
click at [198, 122] on link "Policies (5)" at bounding box center [195, 122] width 67 height 29
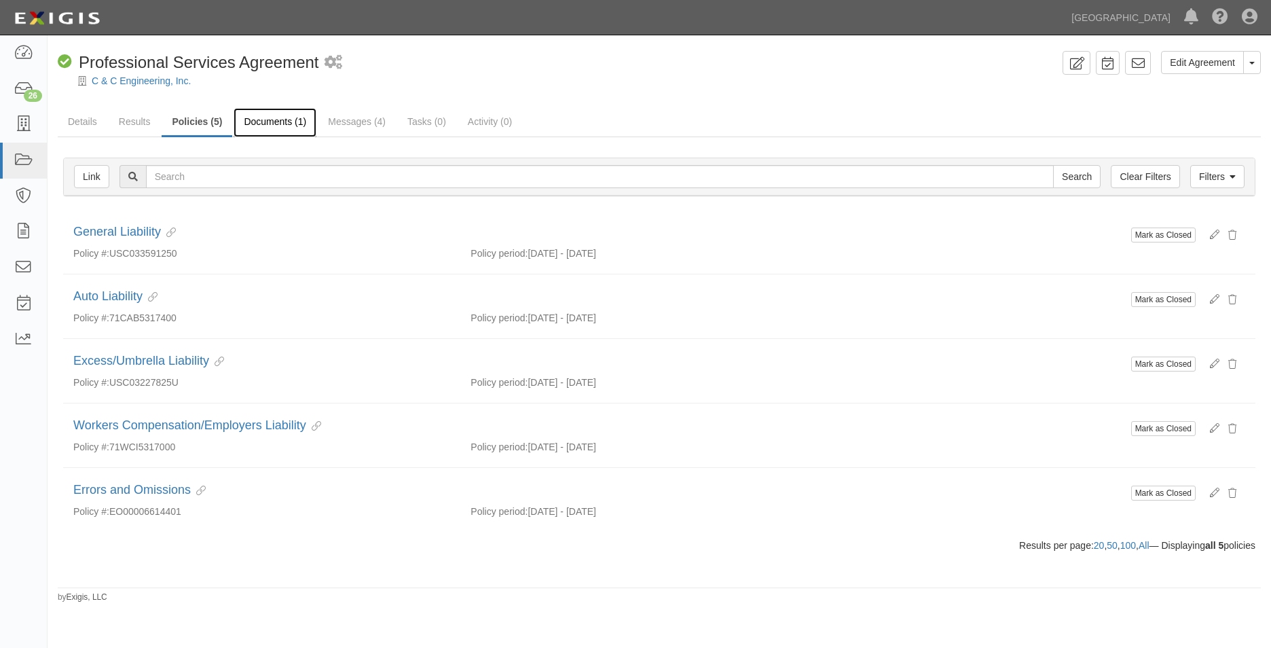
click at [251, 120] on link "Documents (1)" at bounding box center [275, 122] width 83 height 29
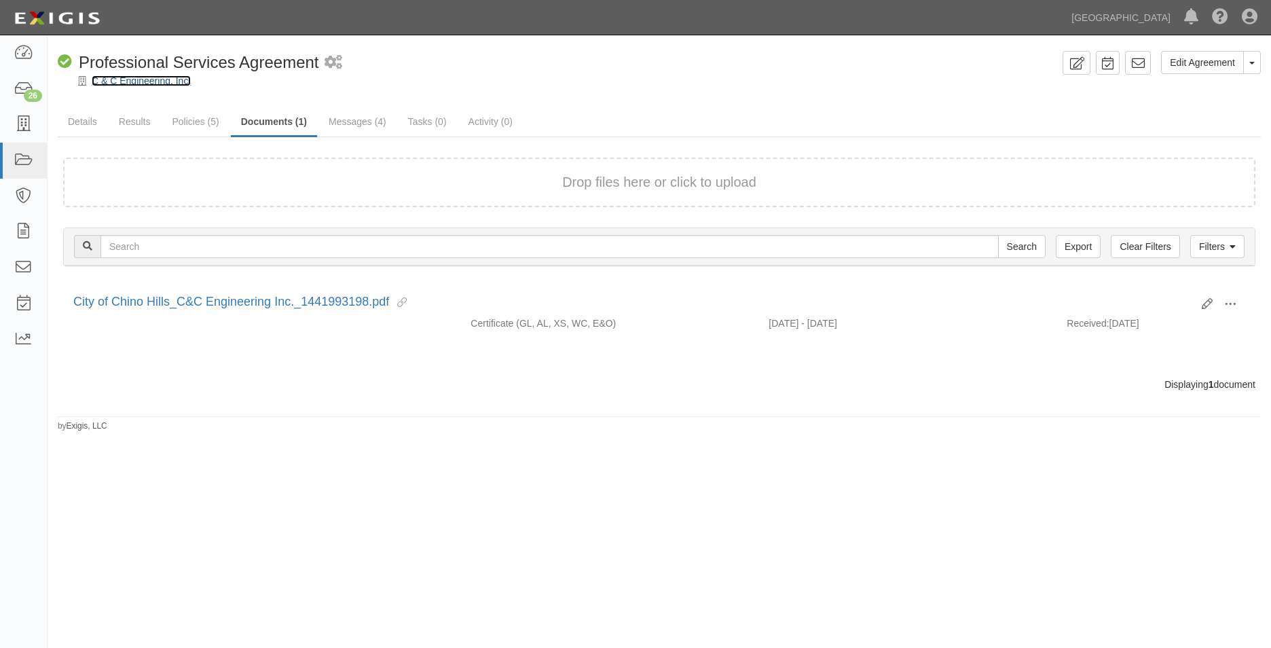
click at [134, 80] on link "C & C Engineering, Inc." at bounding box center [141, 80] width 99 height 11
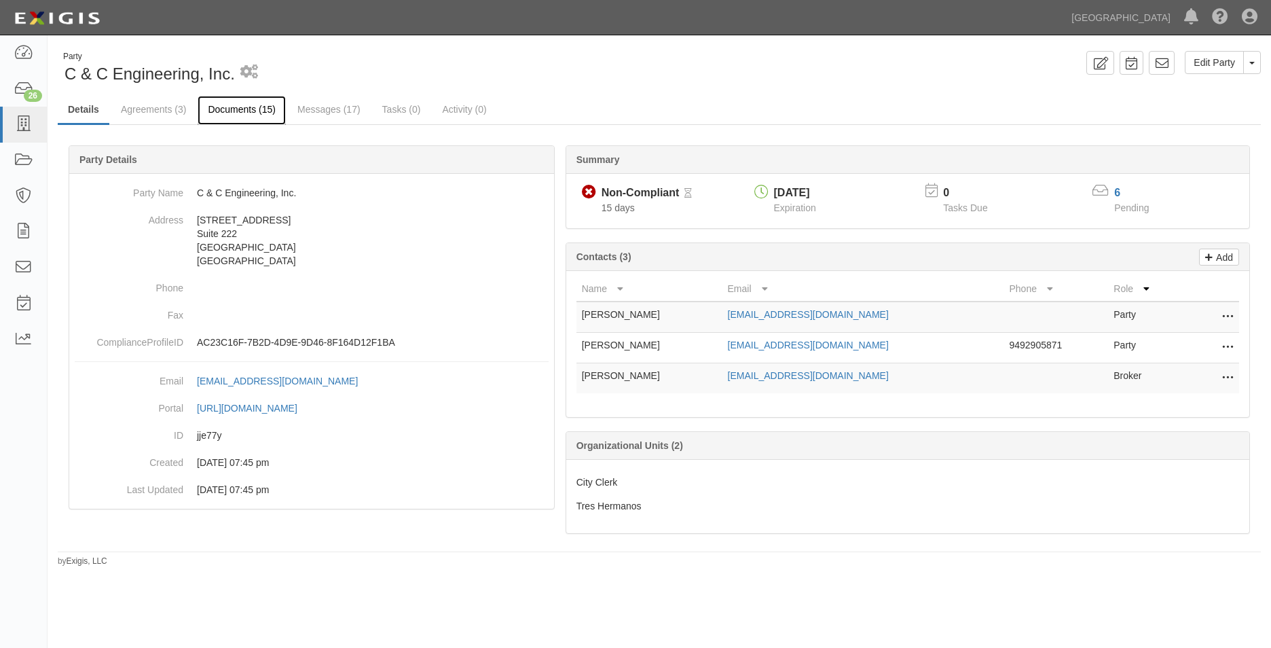
click at [236, 103] on link "Documents (15)" at bounding box center [242, 110] width 88 height 29
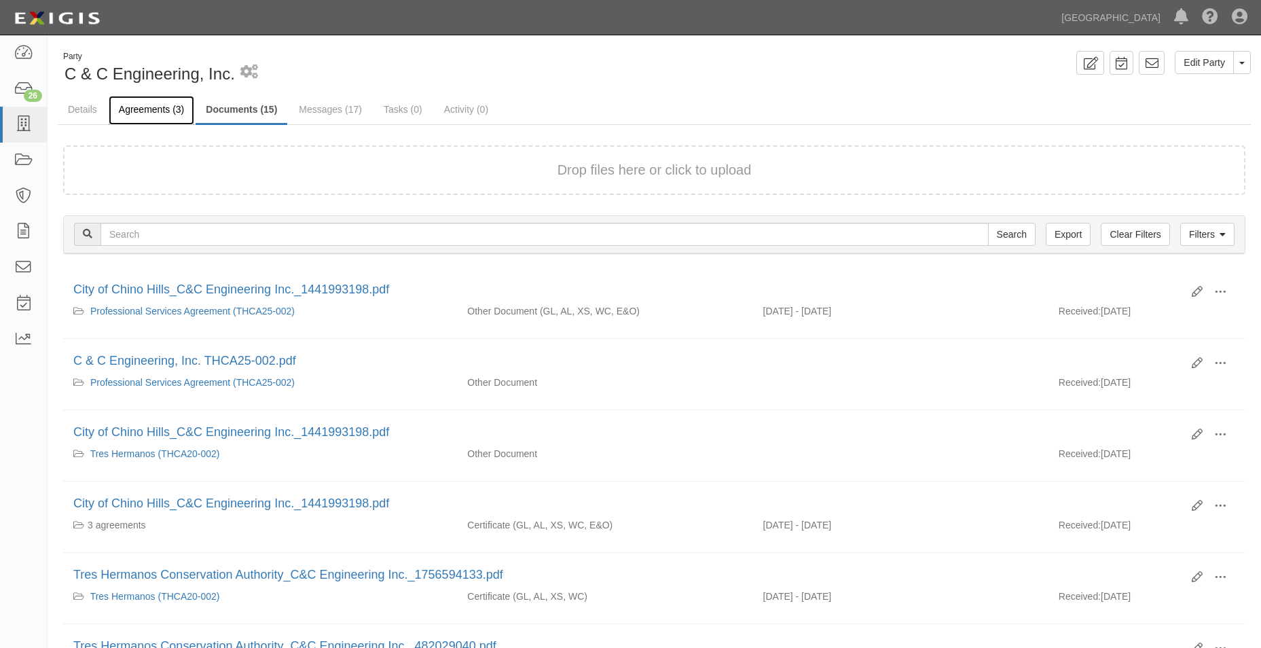
click at [138, 102] on link "Agreements (3)" at bounding box center [152, 110] width 86 height 29
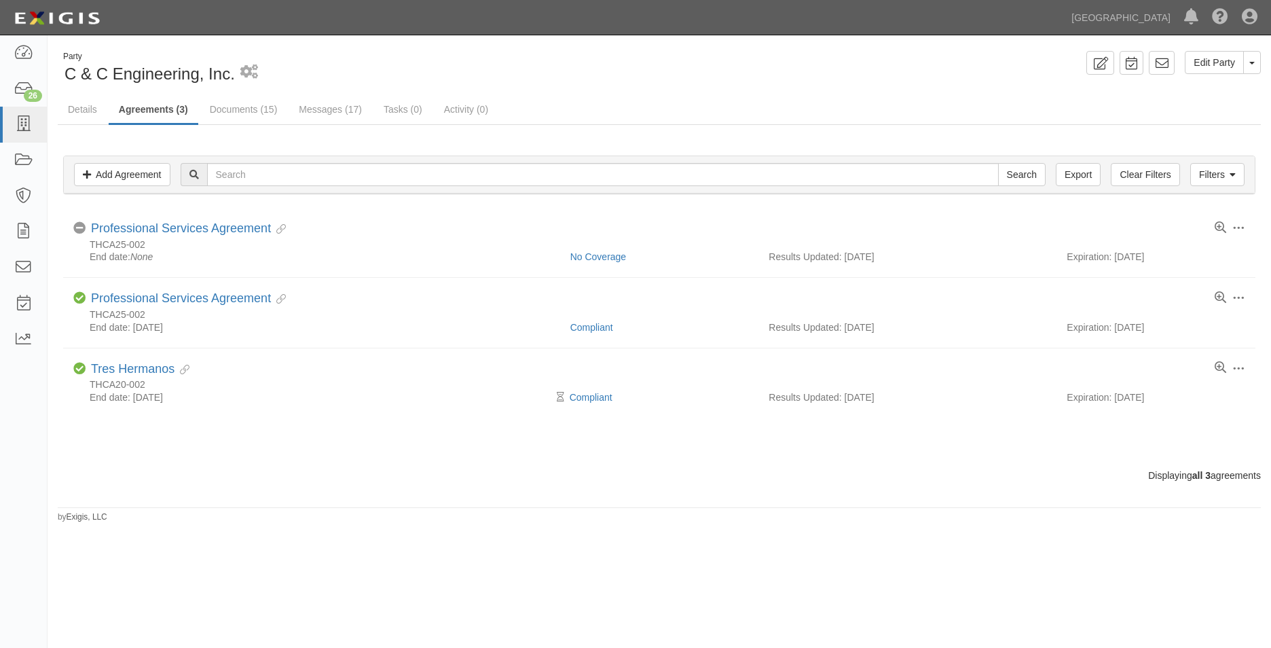
click at [271, 77] on div "Party C & C Engineering, Inc. 1 scheduled workflow" at bounding box center [354, 68] width 592 height 35
click at [261, 110] on link "Documents (15)" at bounding box center [244, 110] width 88 height 29
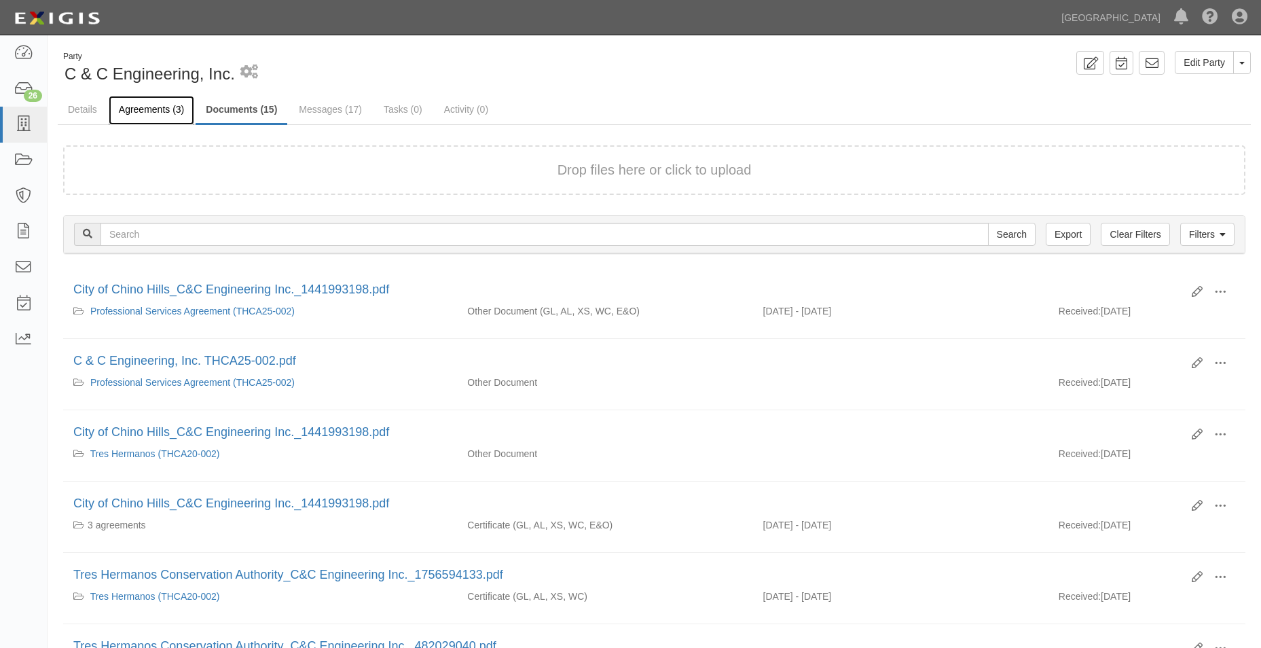
click at [160, 113] on link "Agreements (3)" at bounding box center [152, 110] width 86 height 29
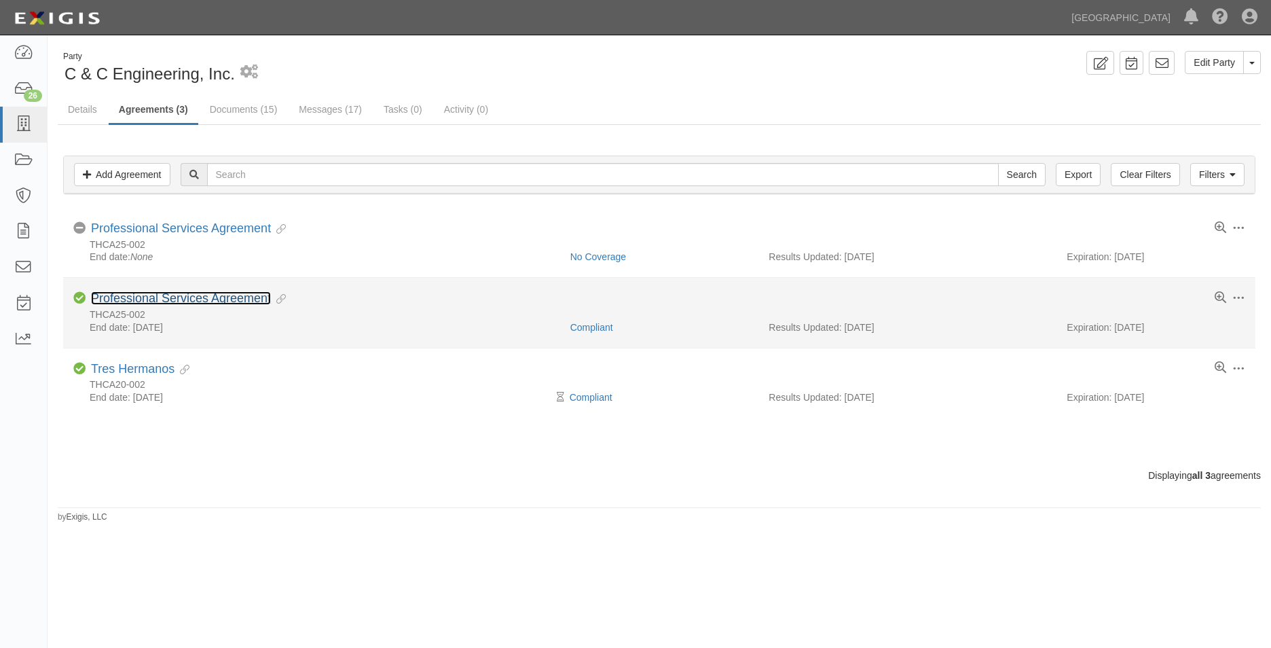
click at [189, 301] on link "Professional Services Agreement" at bounding box center [181, 298] width 180 height 14
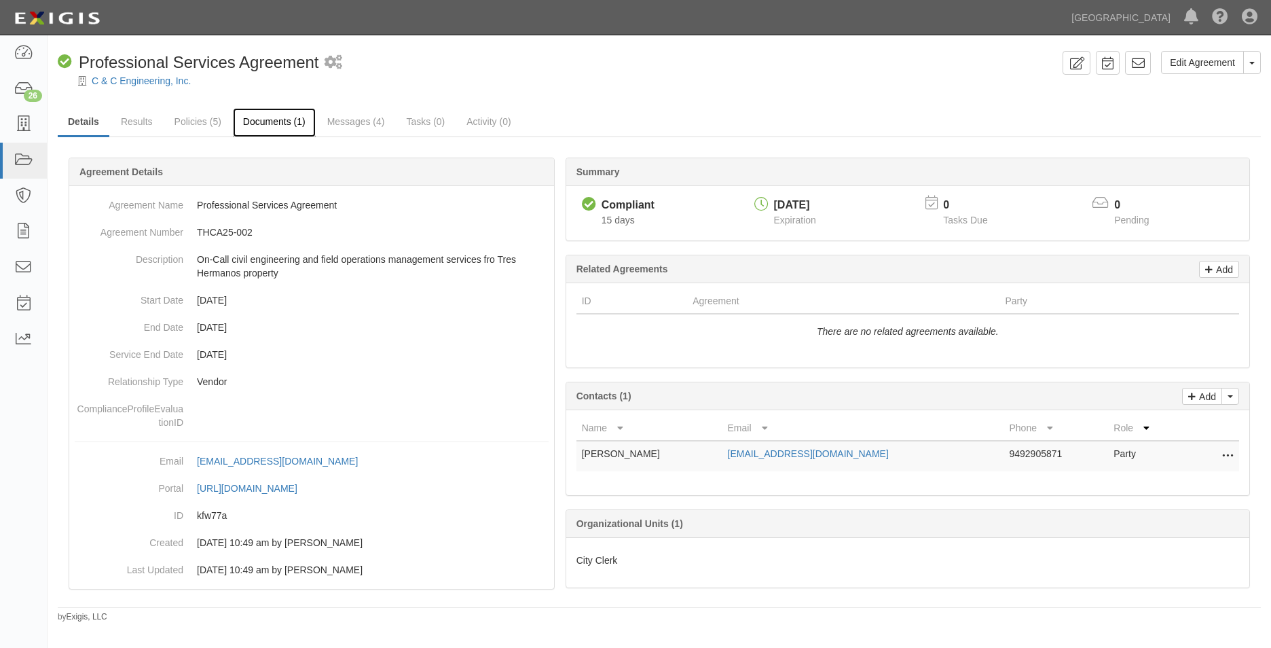
click at [238, 132] on link "Documents (1)" at bounding box center [274, 122] width 83 height 29
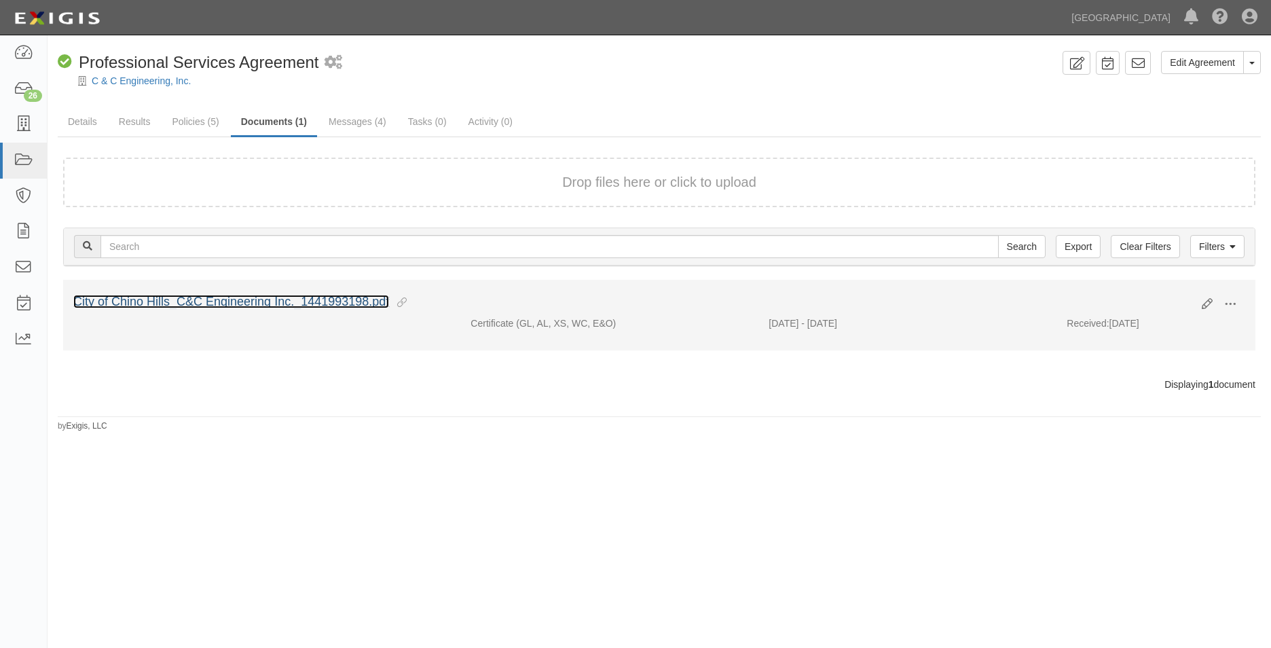
click at [194, 300] on link "City of Chino Hills_C&C Engineering Inc._1441993198.pdf" at bounding box center [231, 302] width 316 height 14
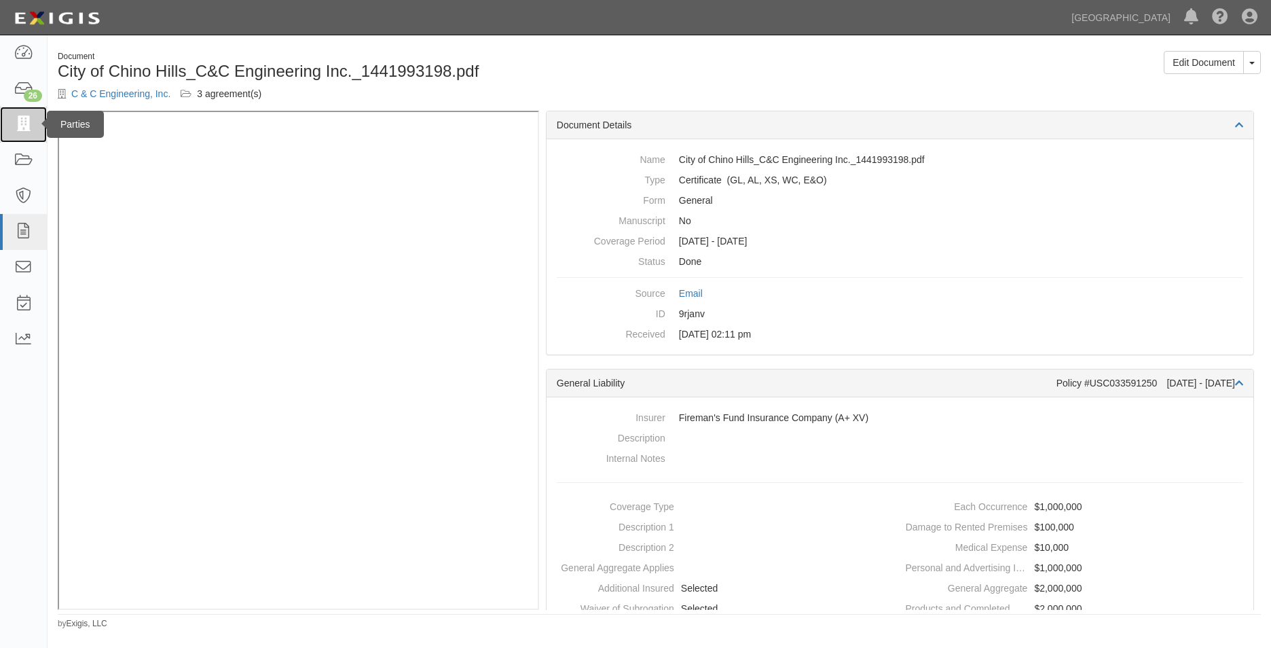
click at [34, 118] on link at bounding box center [23, 125] width 47 height 36
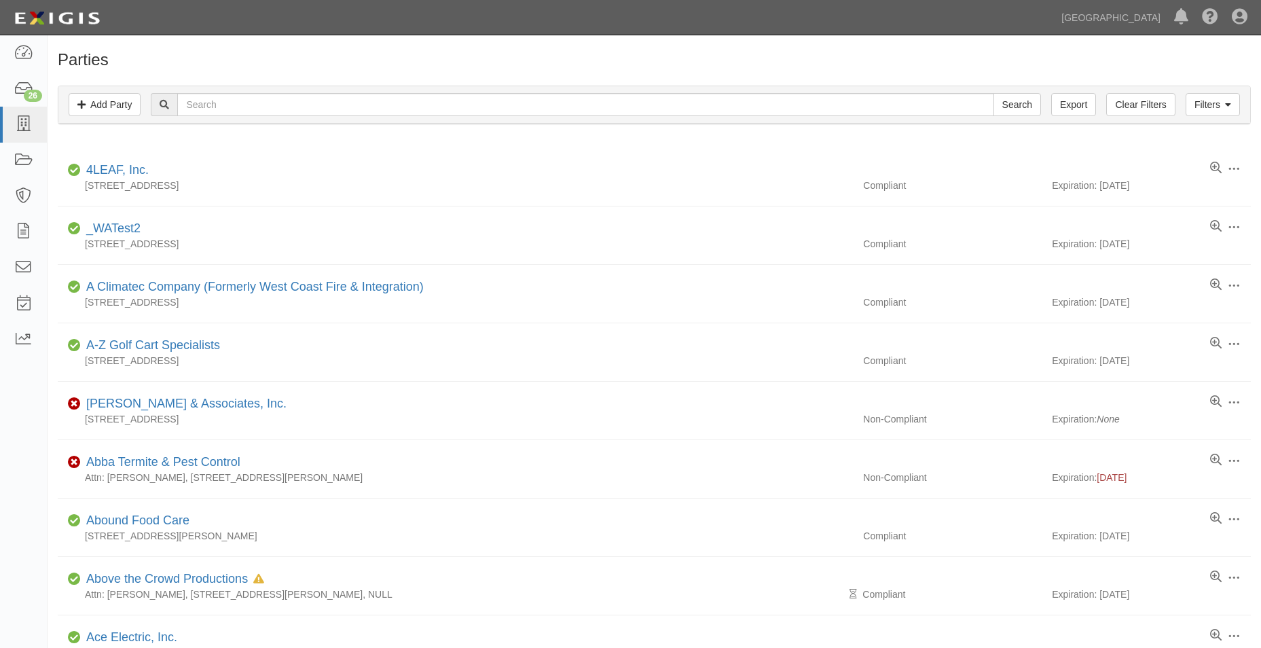
click at [240, 90] on div "Filters Add Party Clear Filters Export Search Filters" at bounding box center [654, 104] width 1192 height 37
click at [241, 95] on input "text" at bounding box center [585, 104] width 816 height 23
type input "[PERSON_NAME]"
click at [994, 93] on input "Search" at bounding box center [1018, 104] width 48 height 23
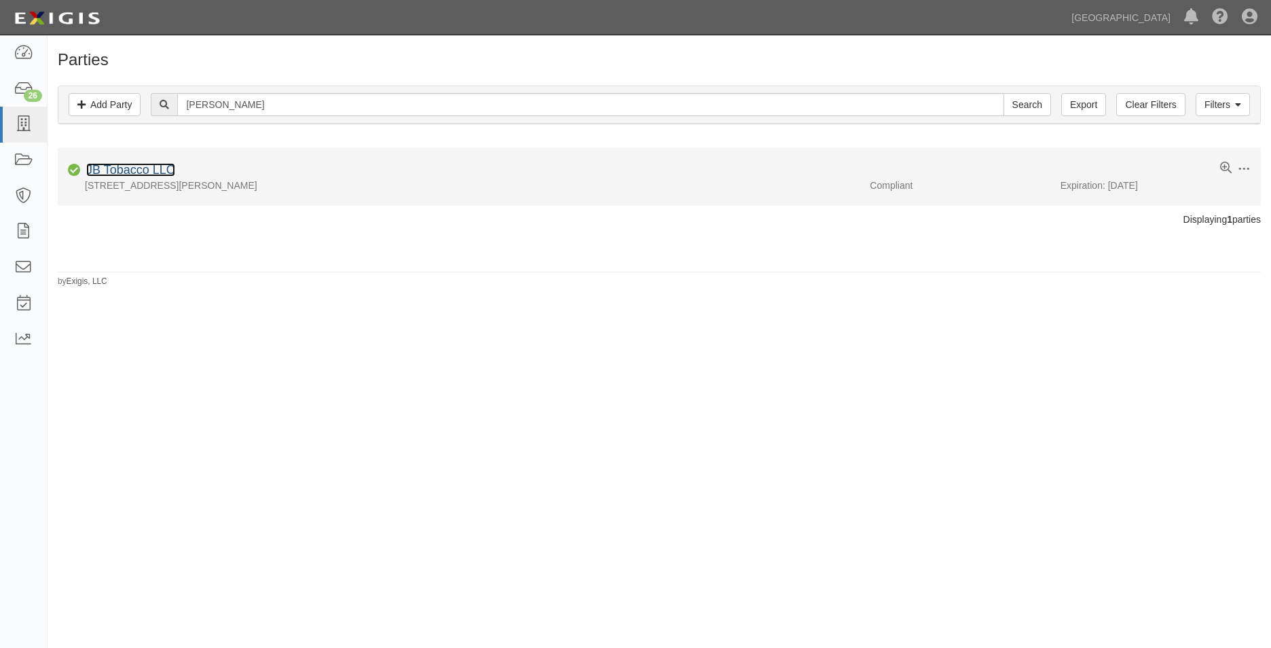
click at [170, 172] on link "JB Tobacco LLC" at bounding box center [130, 170] width 89 height 14
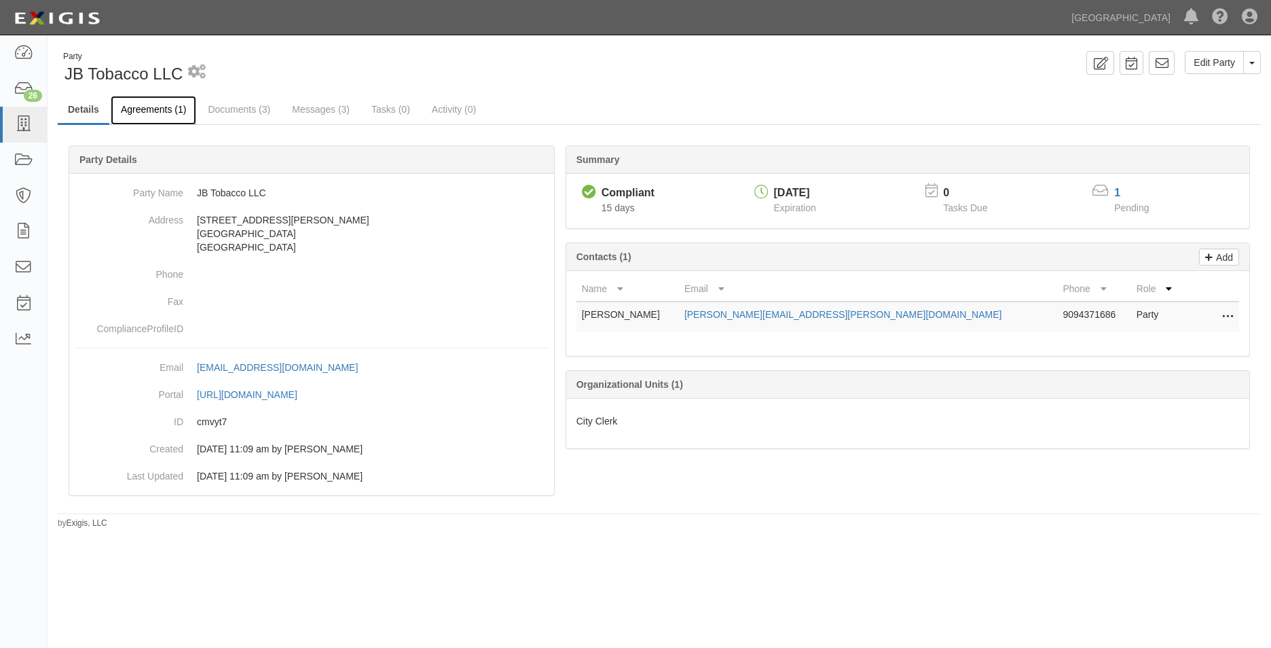
click at [170, 109] on link "Agreements (1)" at bounding box center [154, 110] width 86 height 29
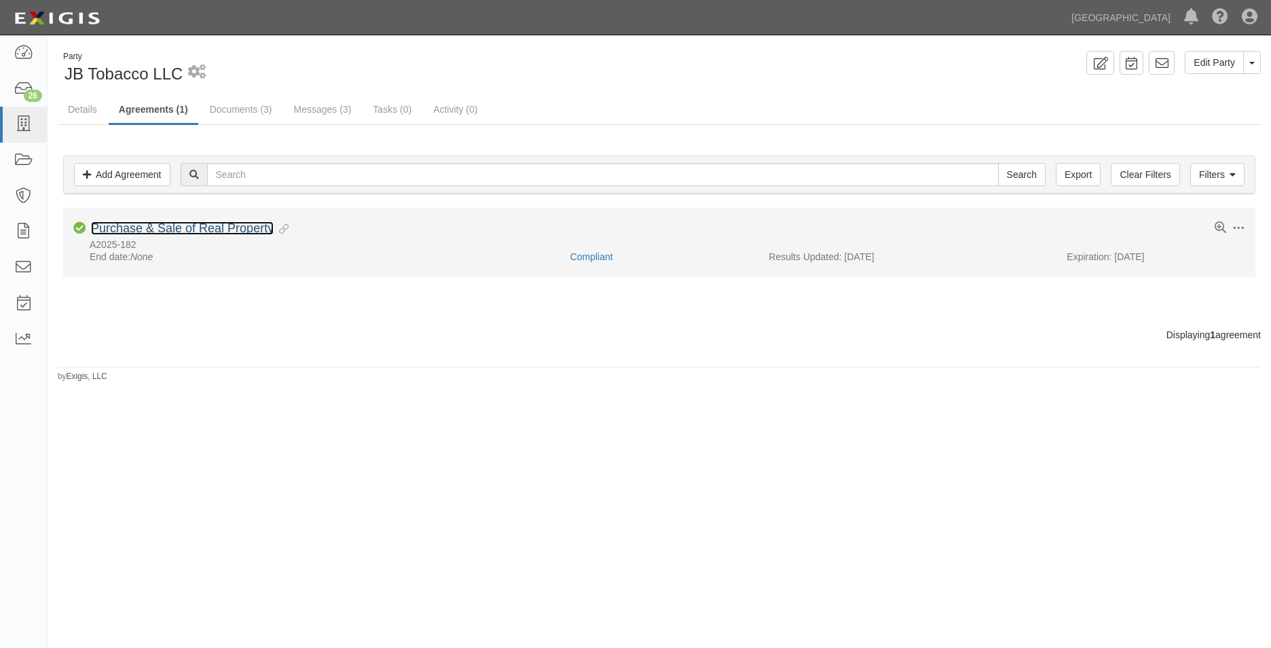
click at [211, 226] on link "Purchase & Sale of Real Property" at bounding box center [182, 228] width 183 height 14
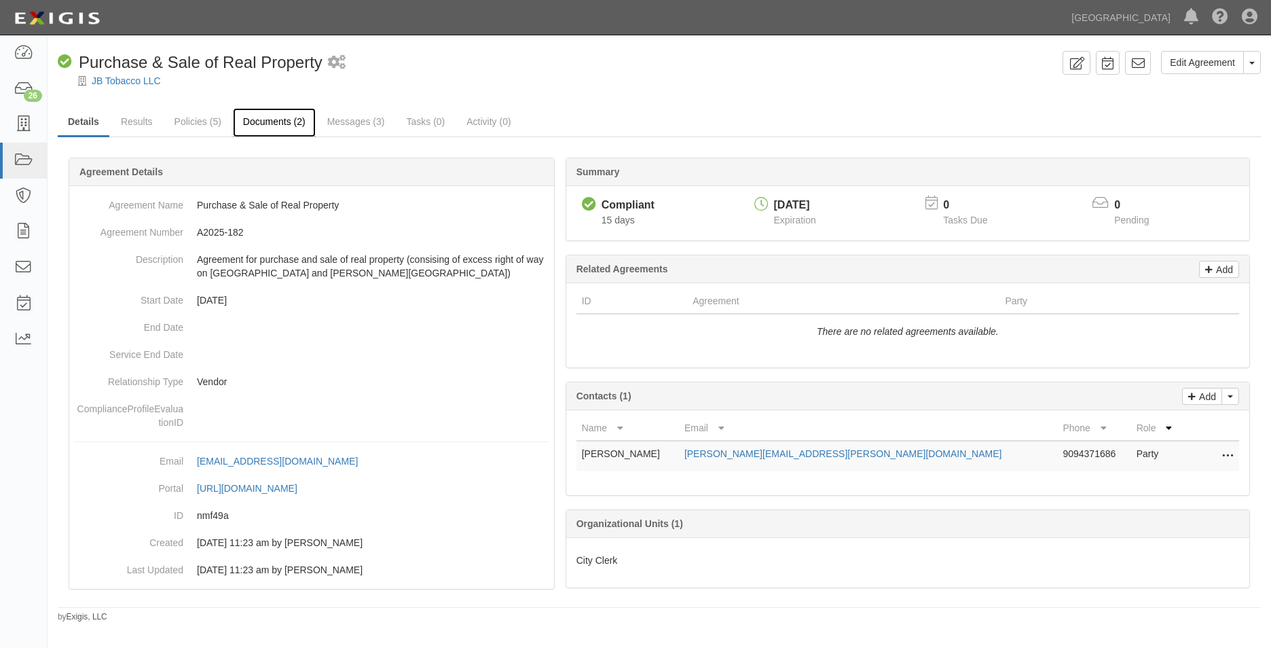
click at [250, 120] on link "Documents (2)" at bounding box center [274, 122] width 83 height 29
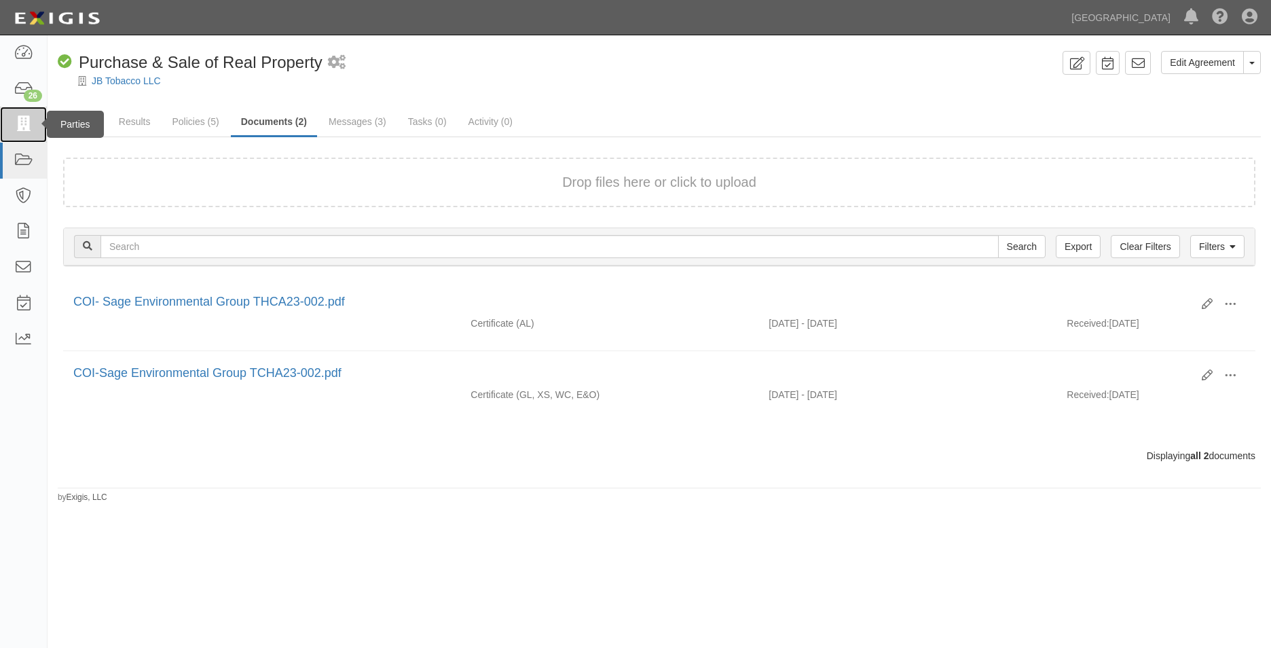
click at [24, 130] on icon at bounding box center [23, 125] width 19 height 16
